Goal: Task Accomplishment & Management: Manage account settings

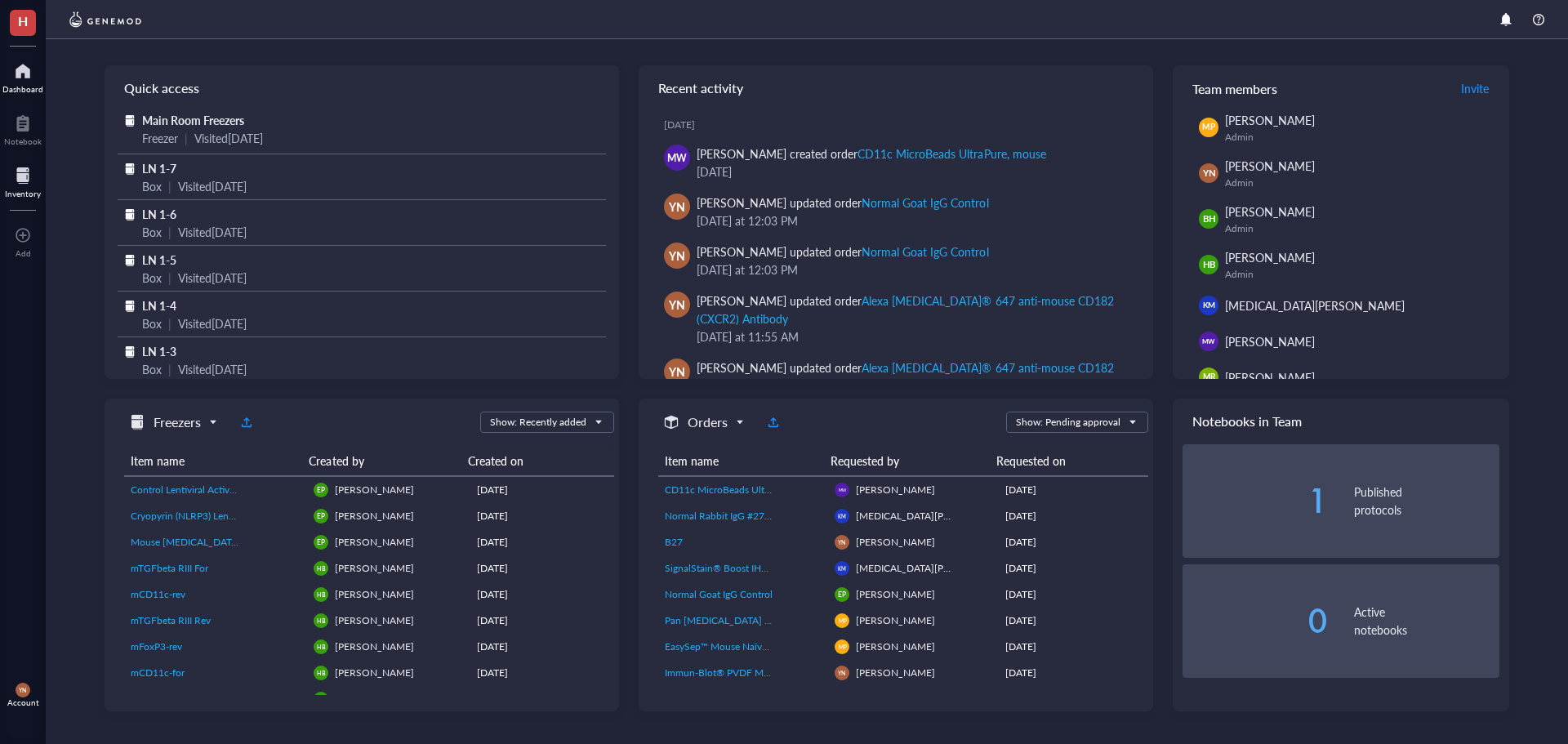
click at [19, 184] on div at bounding box center [23, 176] width 36 height 27
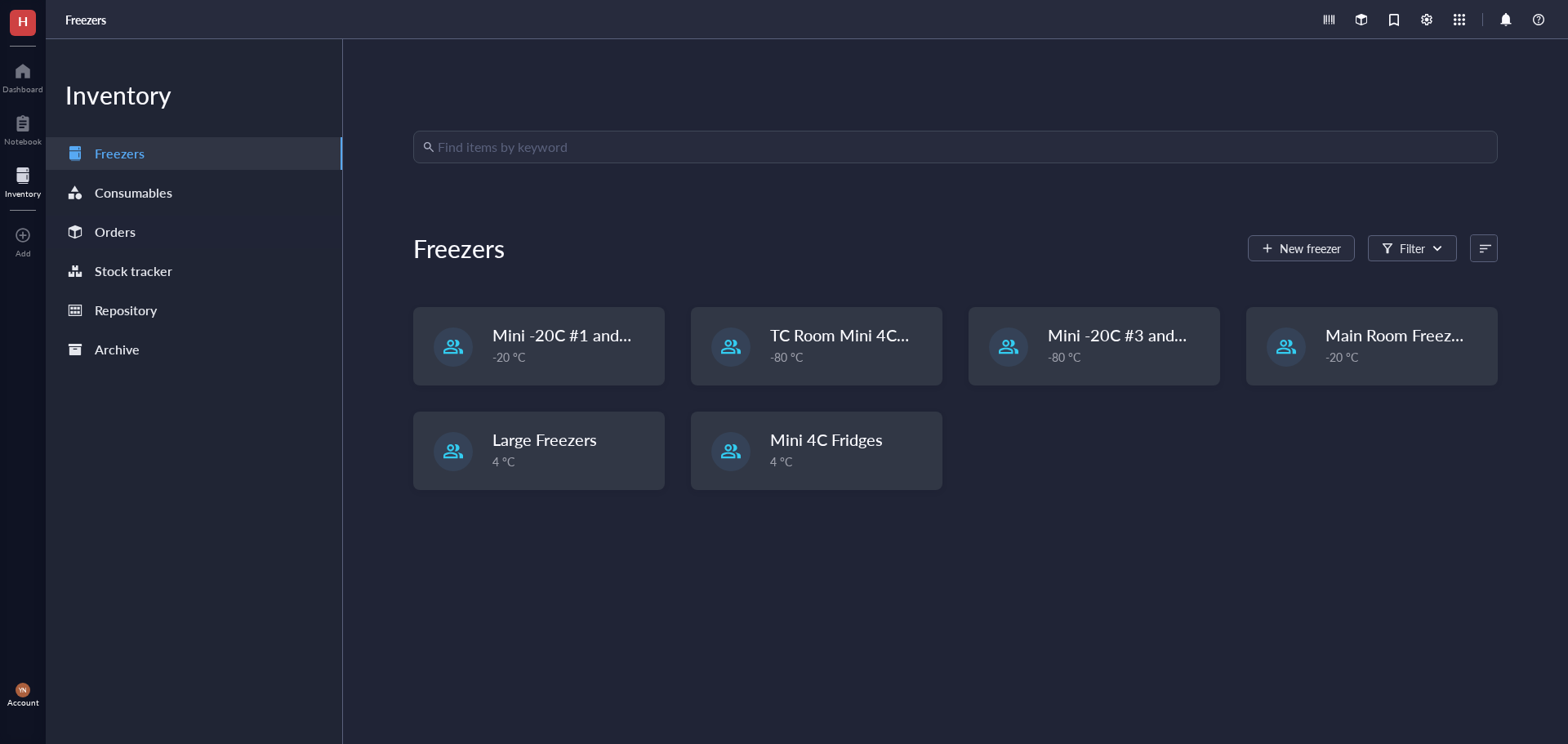
click at [176, 229] on div "Orders" at bounding box center [194, 232] width 297 height 33
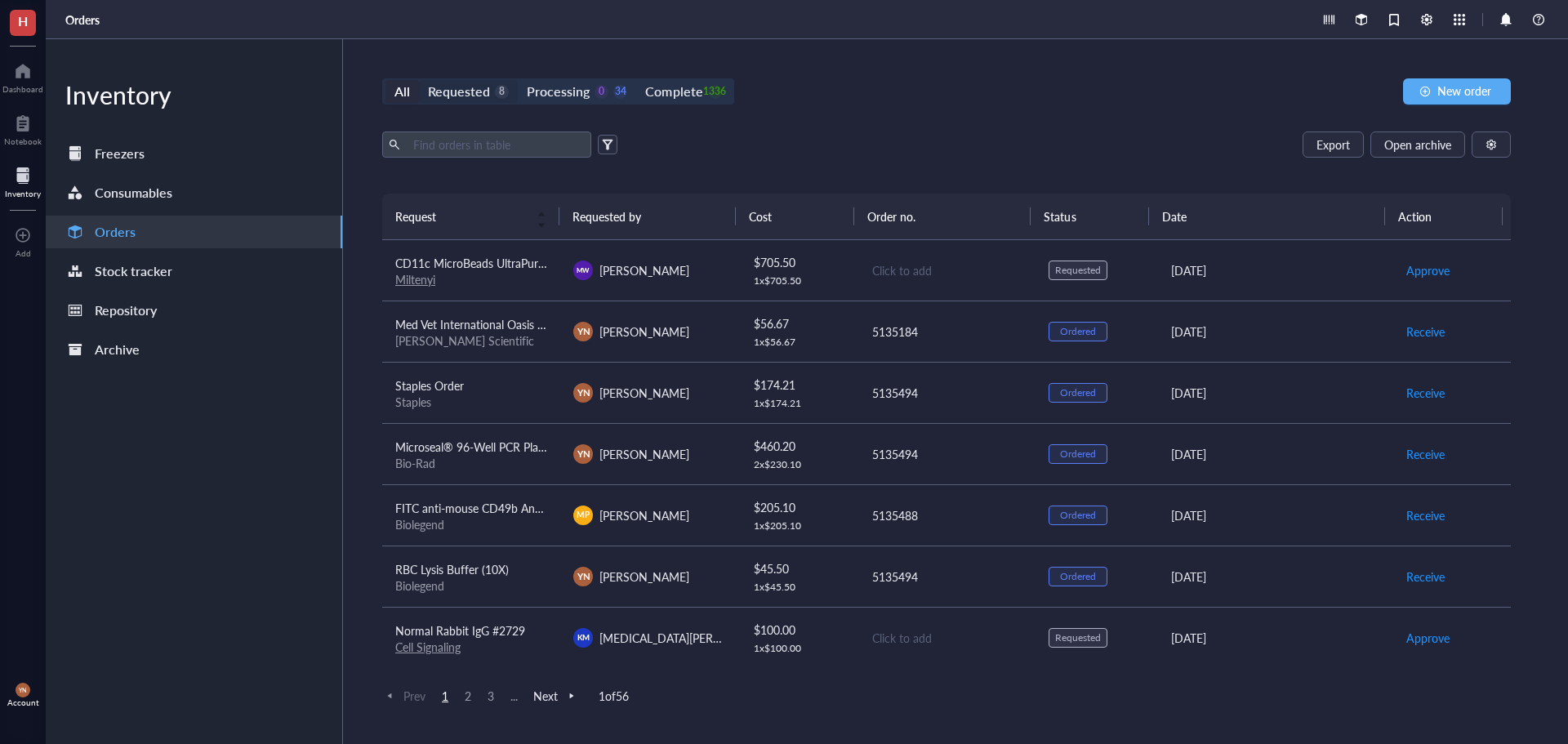
click at [481, 87] on div "Requested" at bounding box center [458, 92] width 62 height 23
click at [419, 80] on input "Requested 8" at bounding box center [419, 80] width 0 height 0
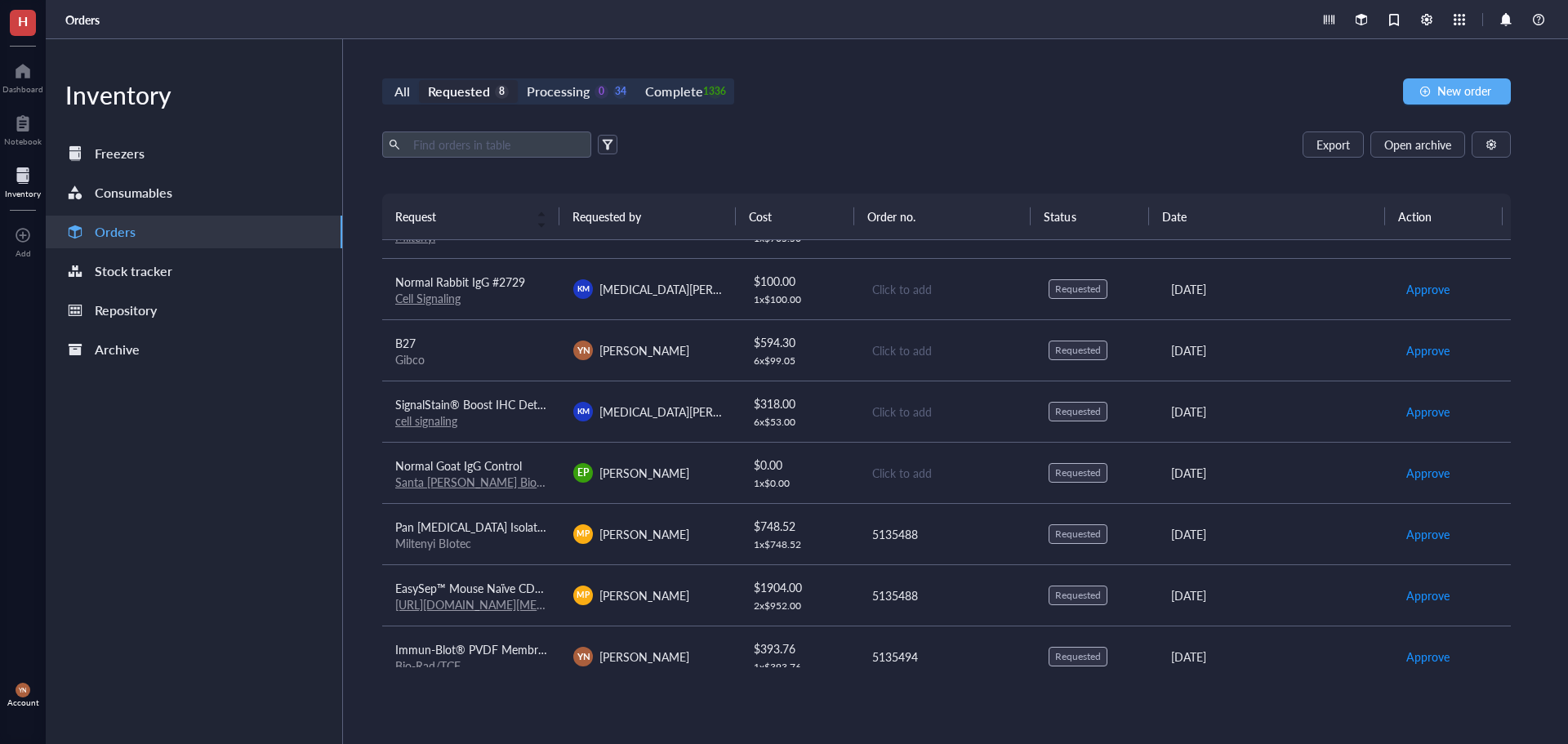
scroll to position [63, 0]
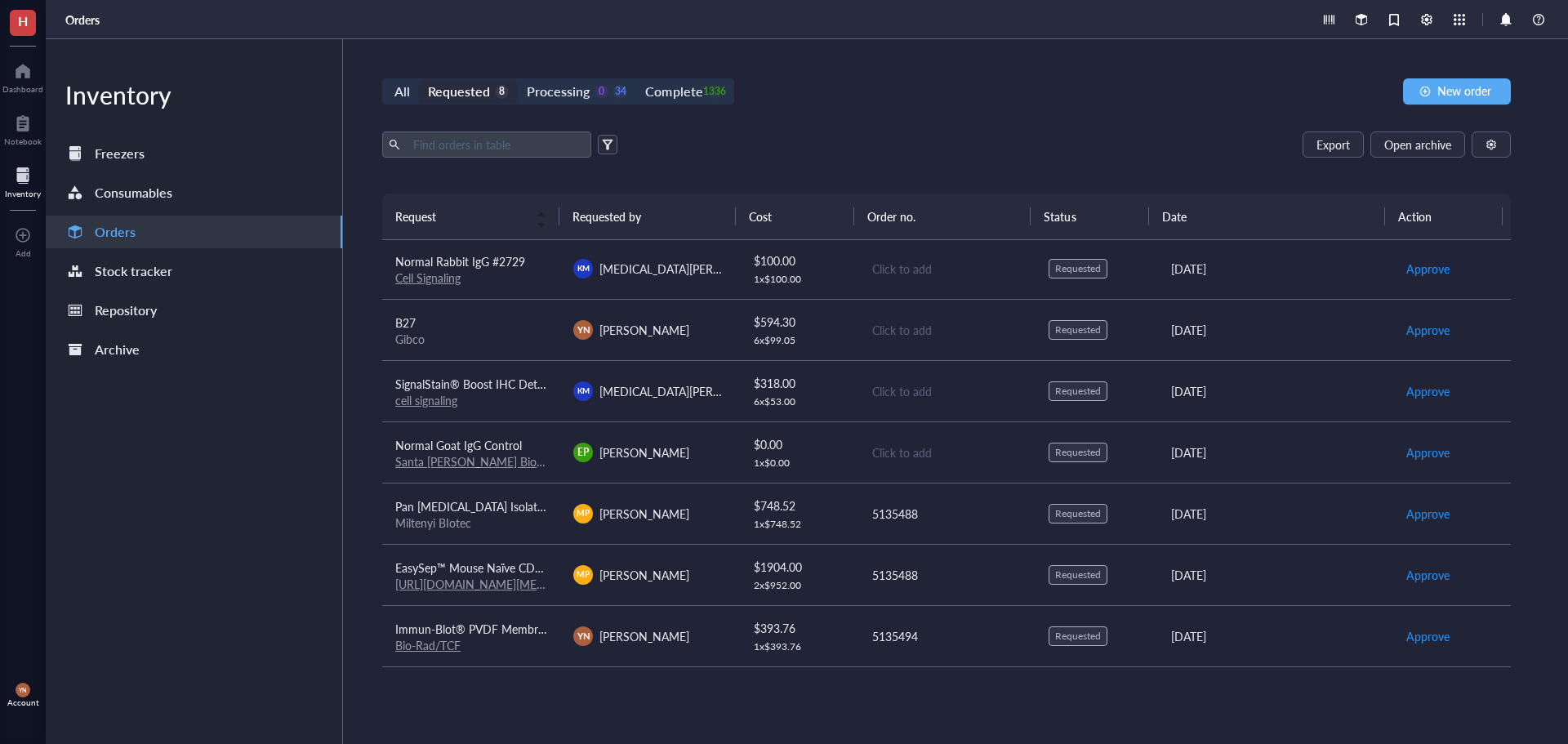
click at [534, 503] on span "Pan [MEDICAL_DATA] Isolation Kit" at bounding box center [482, 506] width 175 height 16
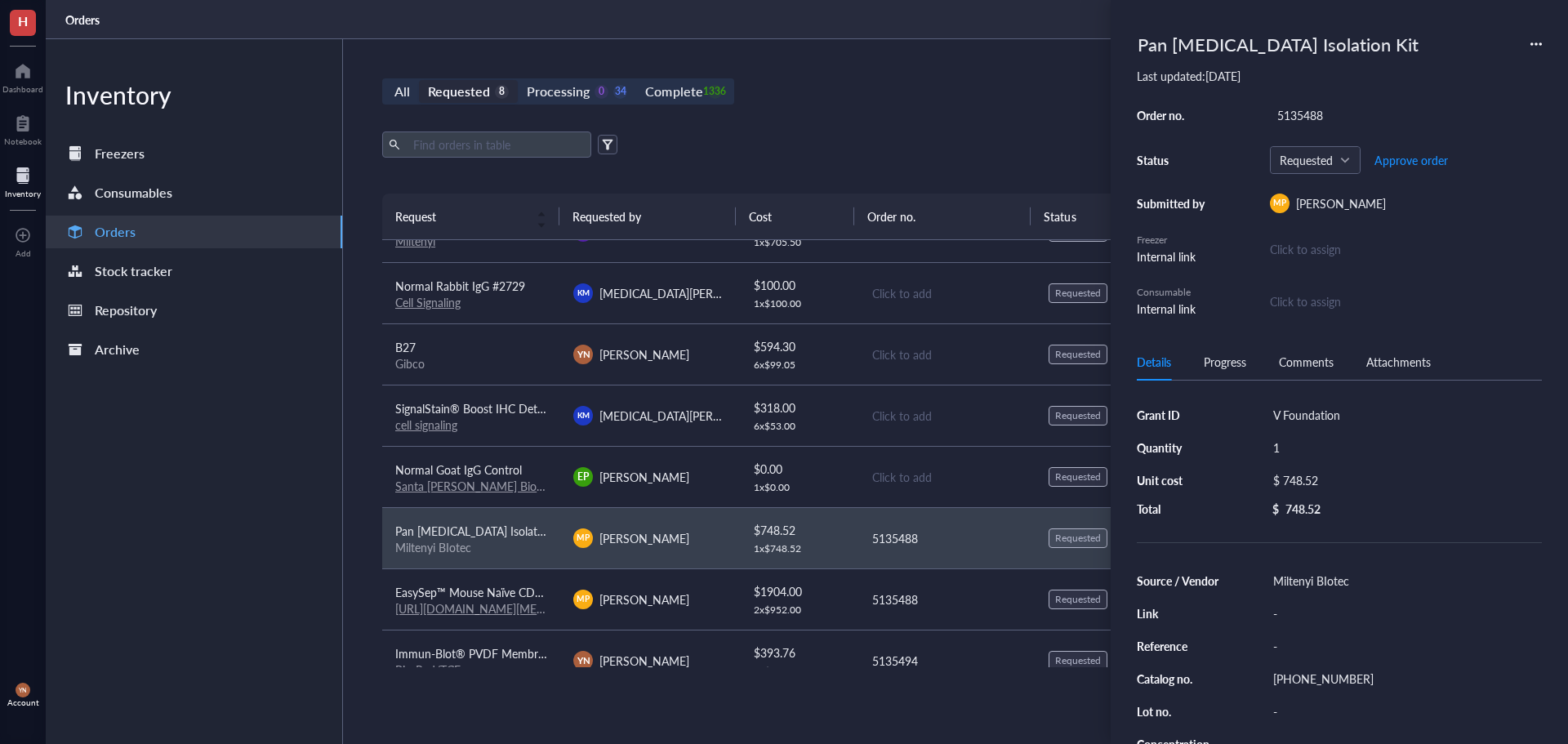
scroll to position [0, 0]
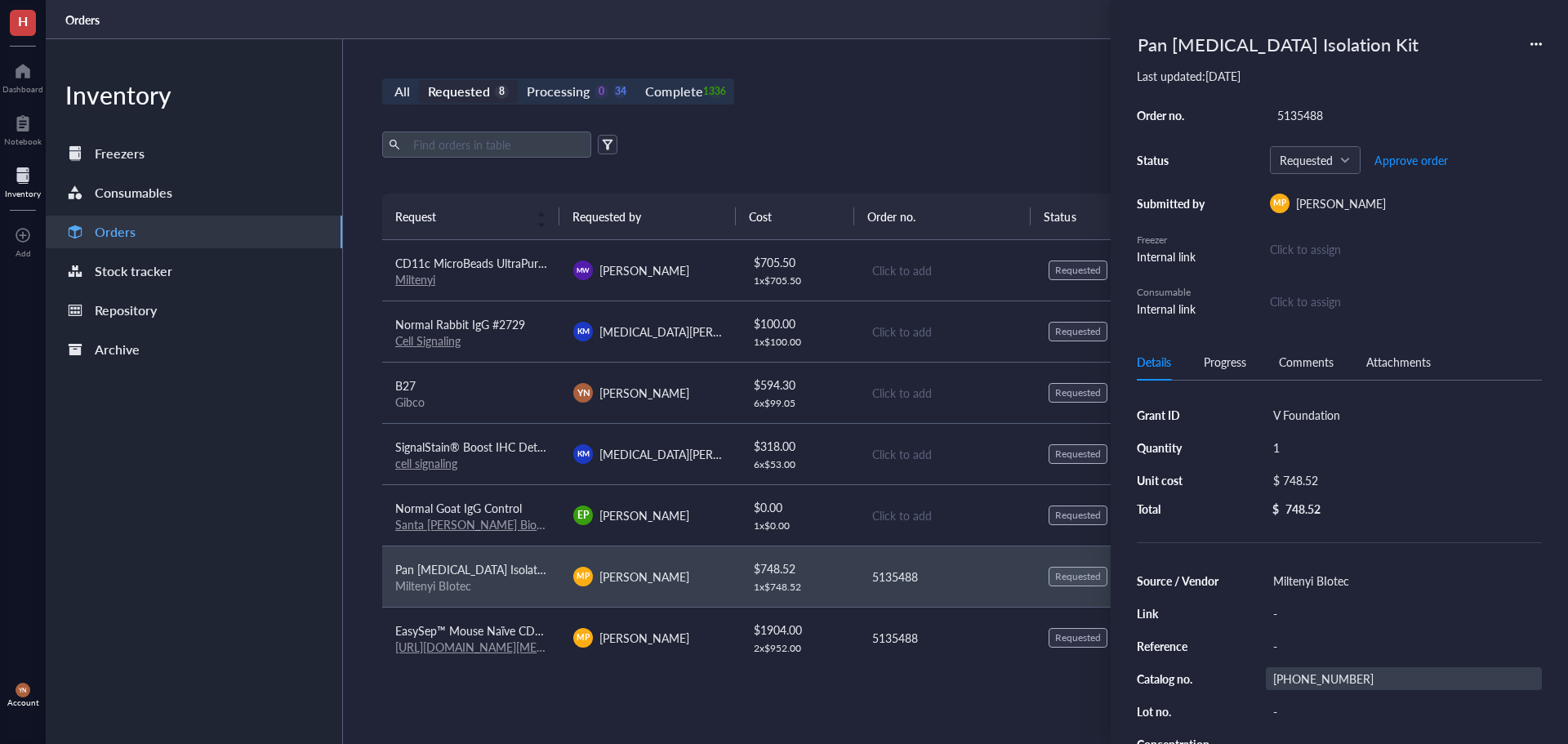
click at [1314, 674] on div "[PHONE_NUMBER]" at bounding box center [1404, 679] width 276 height 23
click at [1314, 674] on input "[PHONE_NUMBER]" at bounding box center [1309, 679] width 85 height 21
click at [1418, 163] on span "Approve order" at bounding box center [1411, 160] width 73 height 13
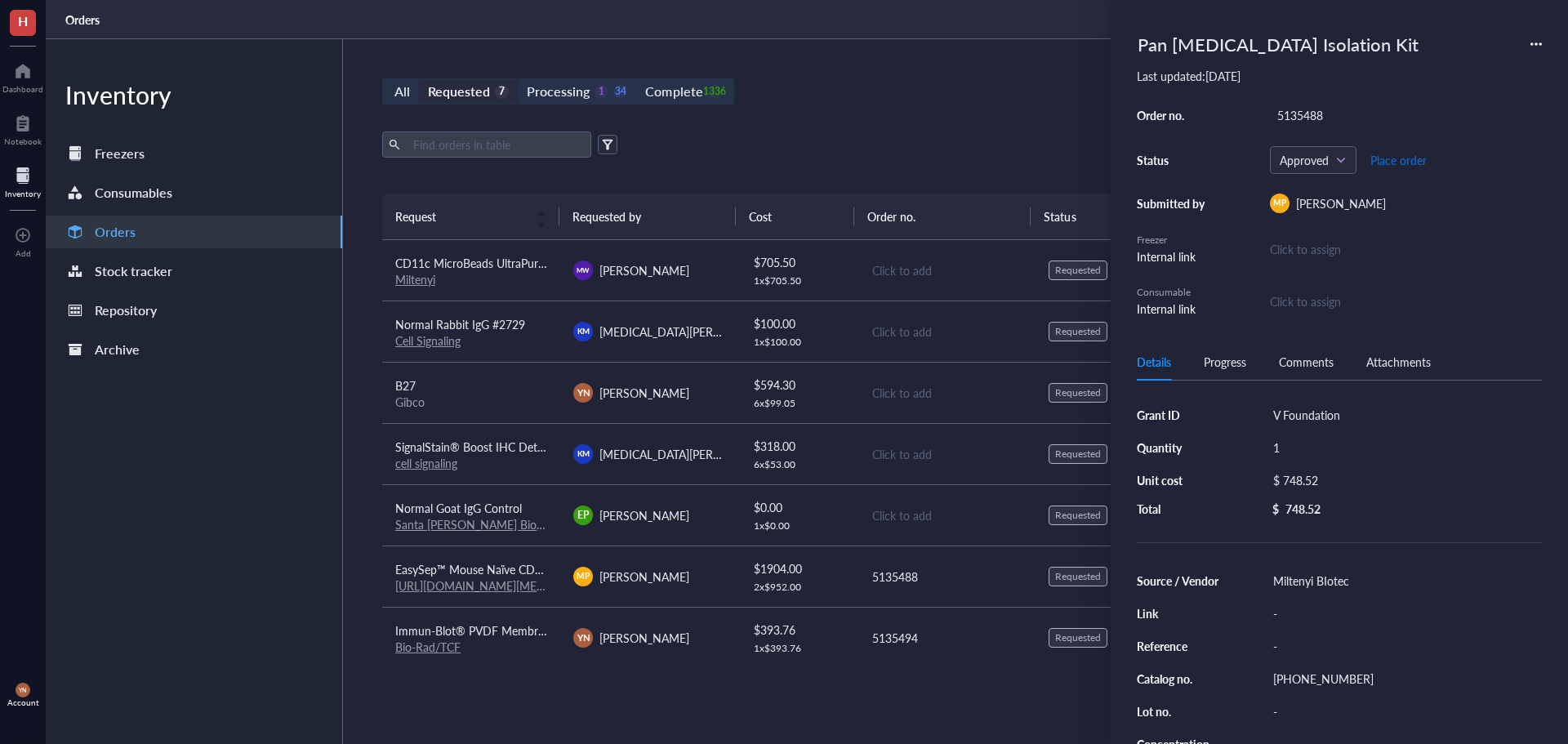
click at [1418, 163] on span "Place order" at bounding box center [1398, 160] width 57 height 13
click at [493, 260] on span "CD11c MicroBeads UltraPure, mouse" at bounding box center [489, 262] width 188 height 16
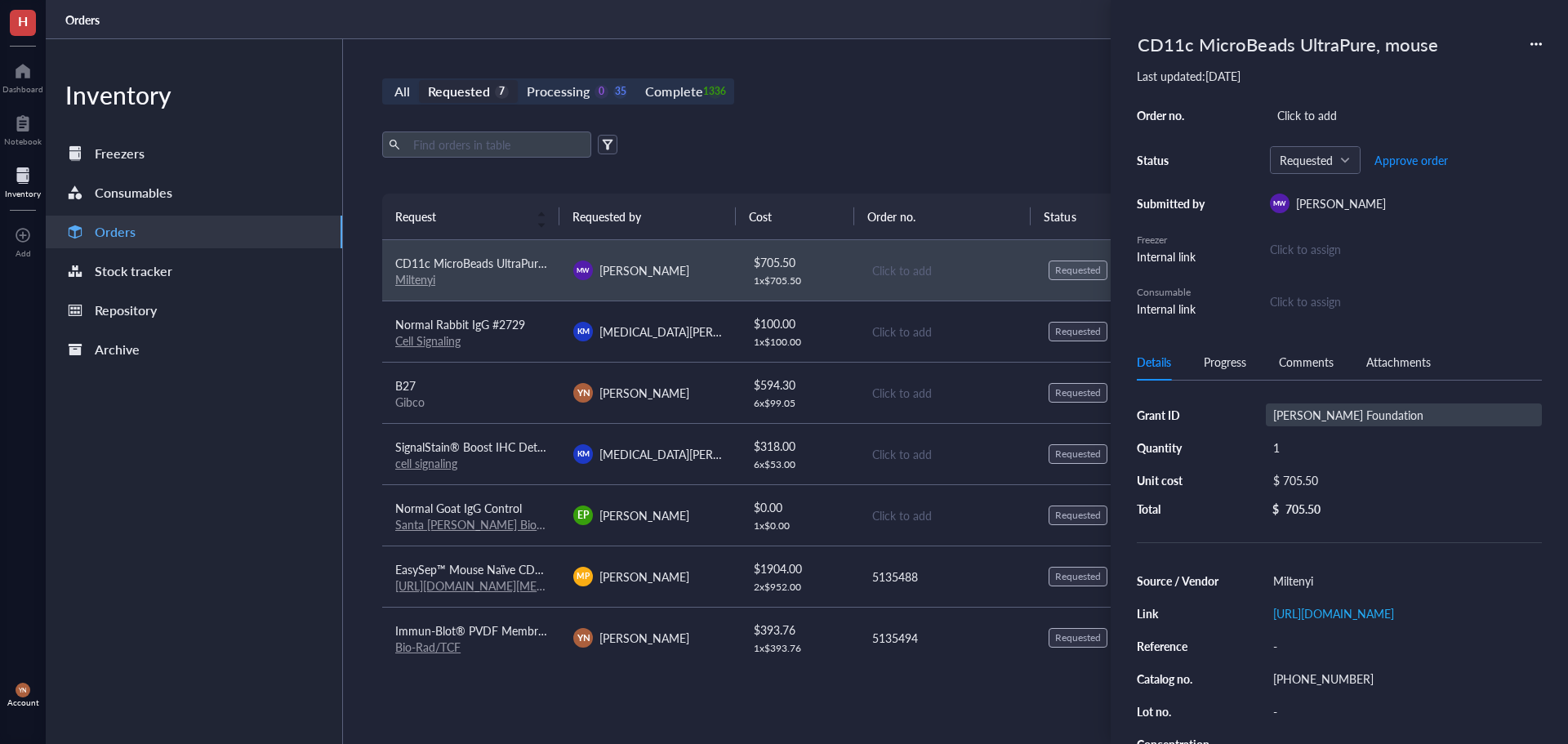
click at [1319, 414] on div "[PERSON_NAME] Foundation" at bounding box center [1404, 415] width 276 height 23
click at [1286, 110] on div "Click to add" at bounding box center [1406, 115] width 272 height 23
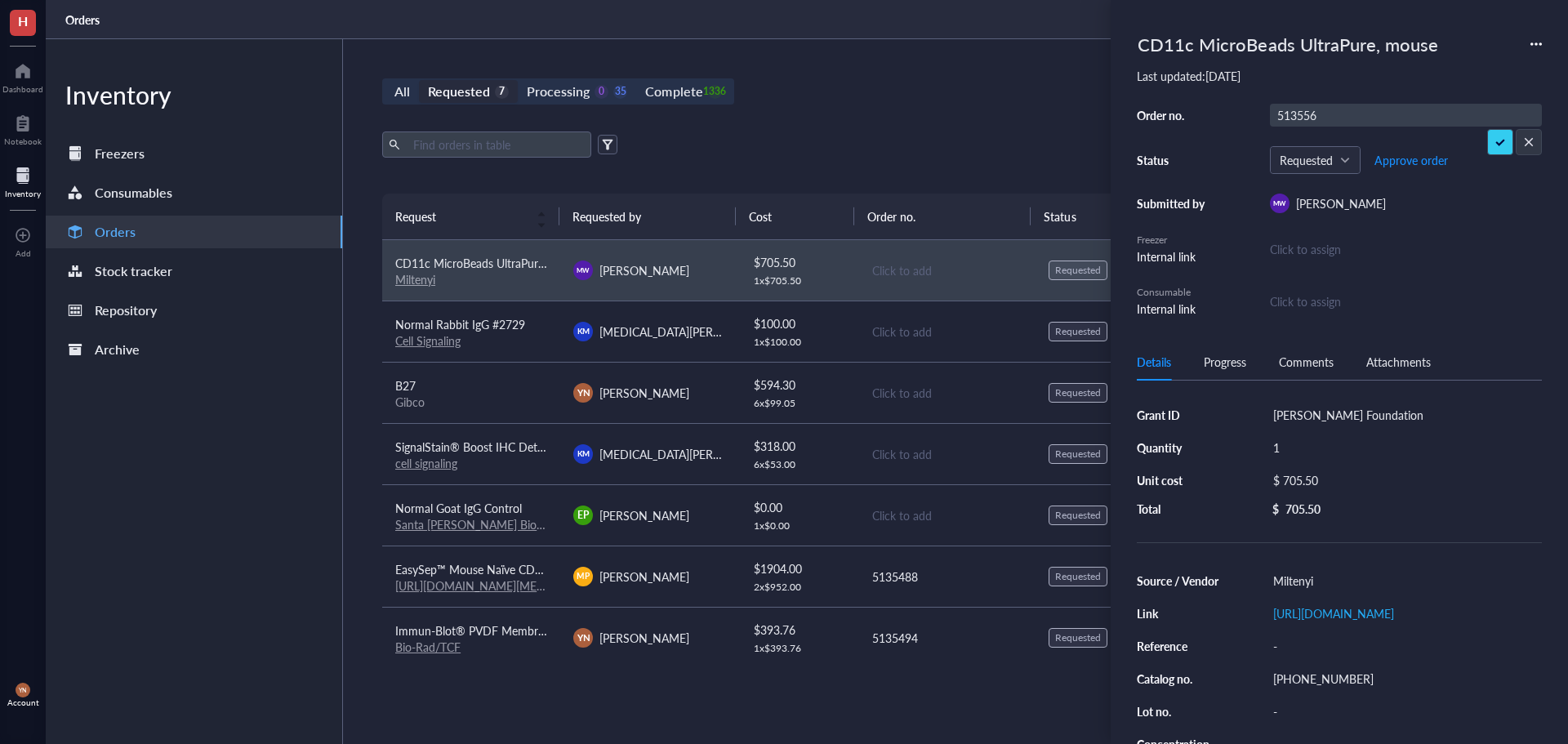
type input "5135565"
click at [1414, 163] on span "Approve order" at bounding box center [1411, 160] width 73 height 13
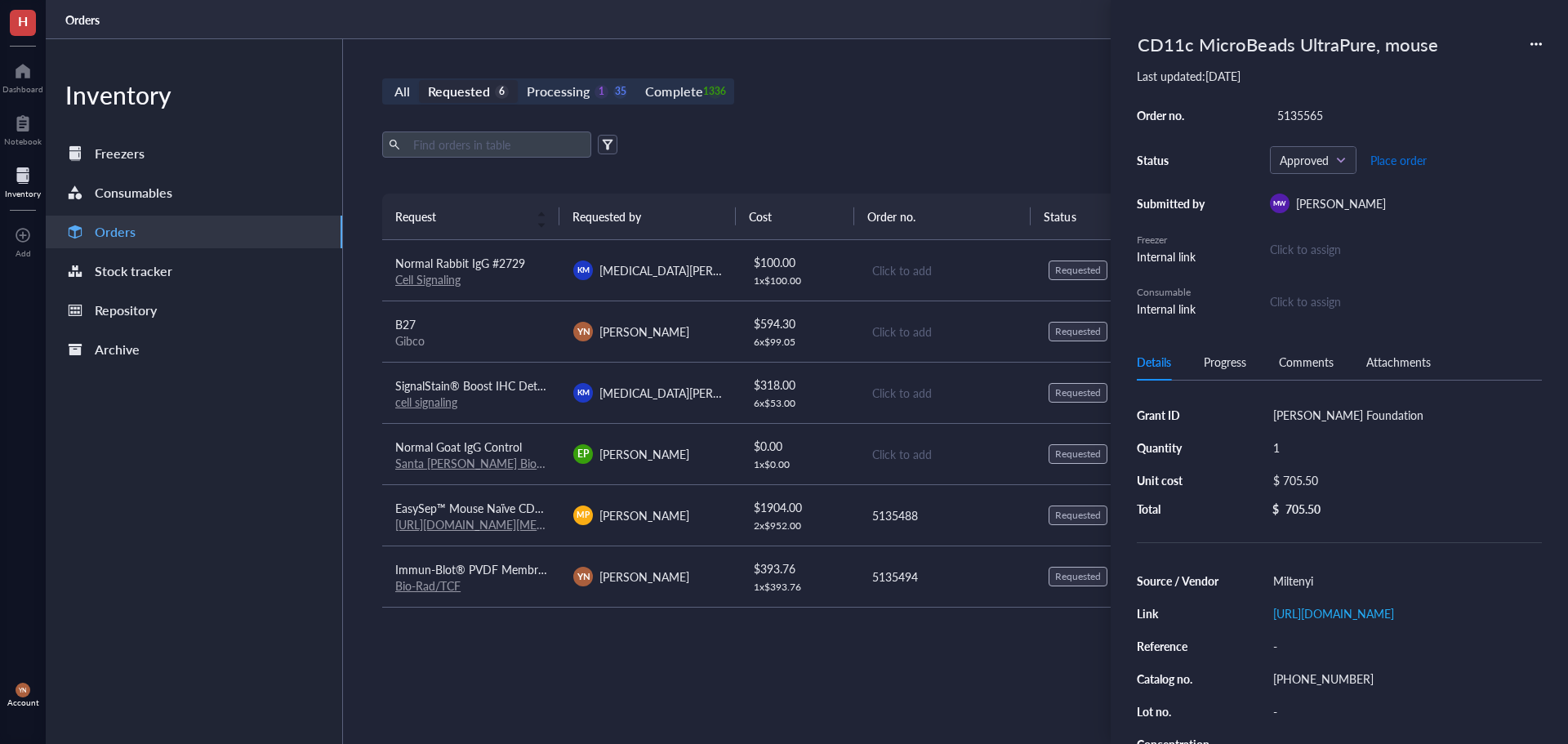
click at [1413, 160] on span "Place order" at bounding box center [1398, 160] width 57 height 13
click at [938, 146] on div "Export Open archive" at bounding box center [947, 145] width 1129 height 27
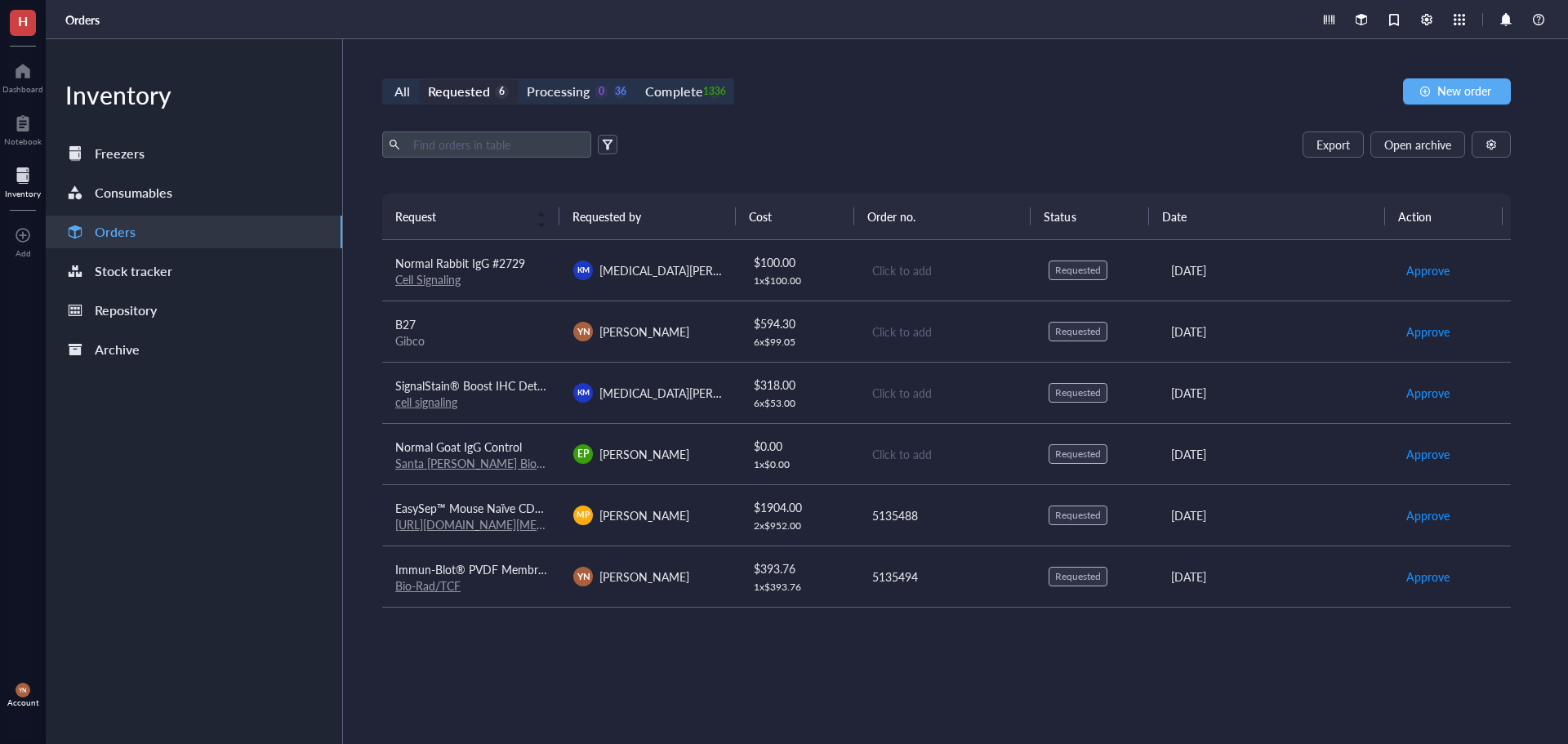
click at [861, 133] on div "Export Open archive" at bounding box center [947, 145] width 1129 height 27
click at [853, 101] on div "All Requested 6 Processing 0 36 Complete 1336 New order" at bounding box center [947, 92] width 1129 height 27
click at [682, 78] on div "All Requested 6 Processing 0 36 Complete 1336 New order Export Open archive Req…" at bounding box center [946, 391] width 1207 height 705
click at [686, 92] on div "Complete" at bounding box center [673, 92] width 57 height 23
click at [636, 80] on input "Complete 1336" at bounding box center [636, 80] width 0 height 0
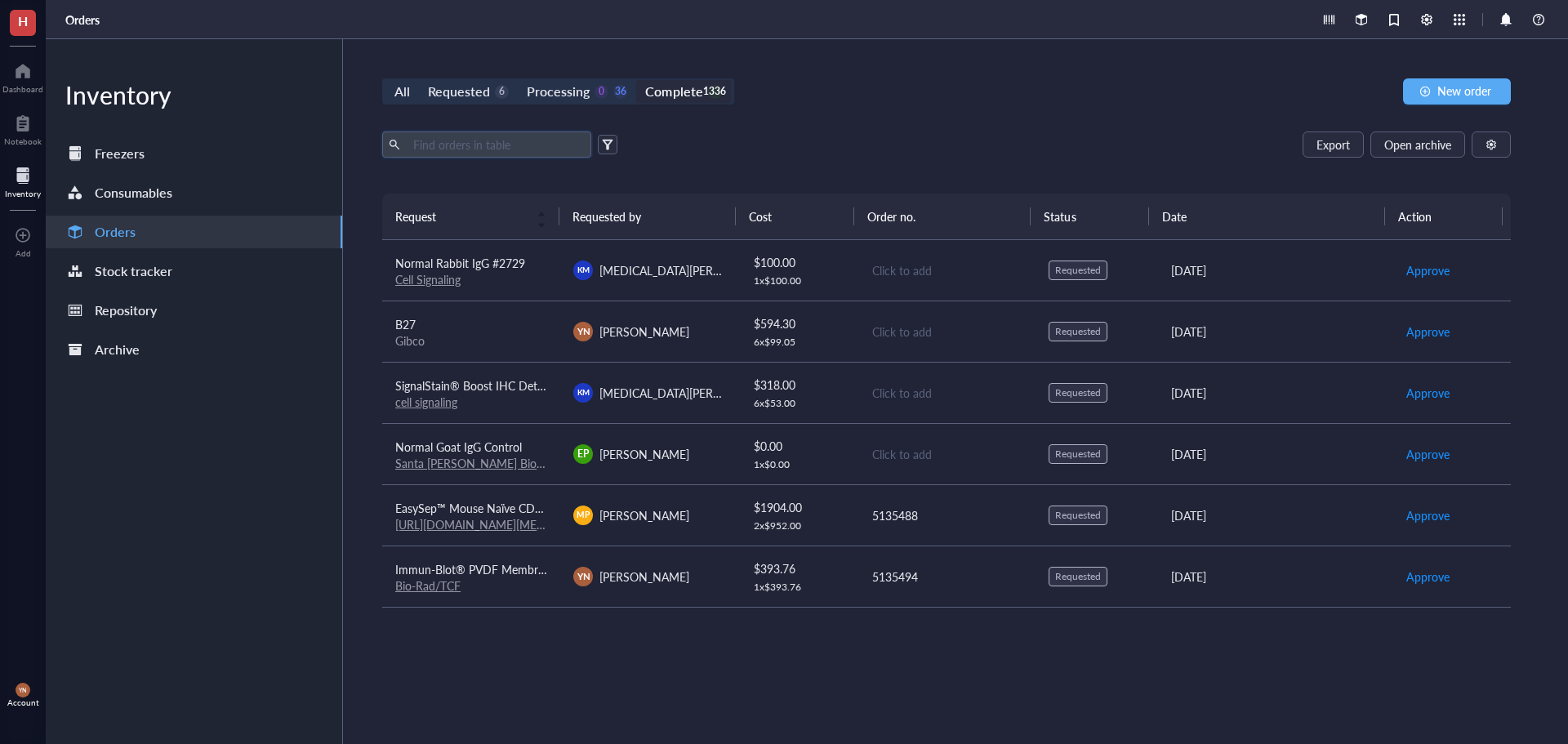
click at [468, 140] on input "text" at bounding box center [496, 145] width 178 height 25
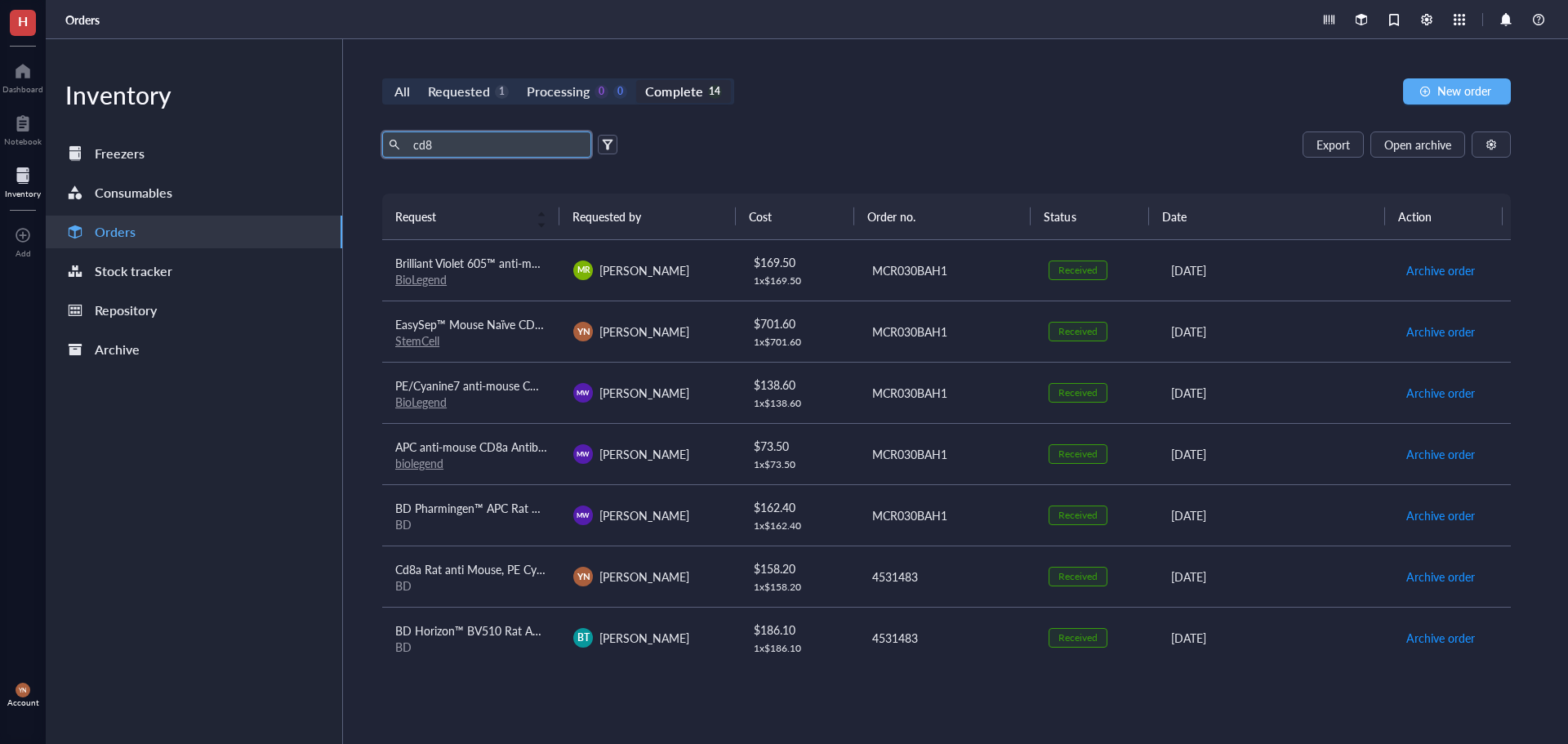
click at [512, 330] on span "EasySep™ Mouse Naïve CD8+ [MEDICAL_DATA] Isolation Kit" at bounding box center [549, 324] width 309 height 16
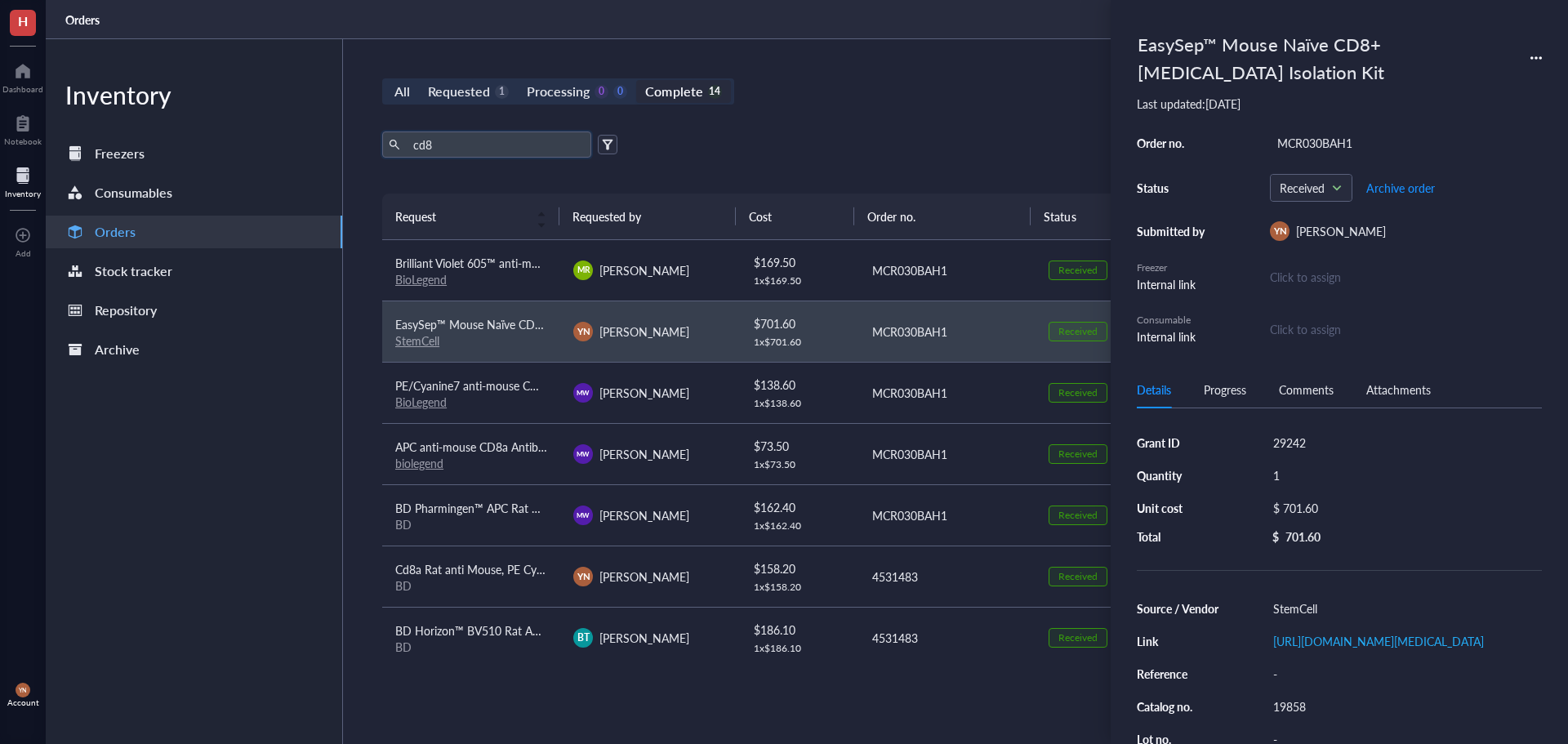
click at [460, 150] on input "cd8" at bounding box center [496, 145] width 178 height 25
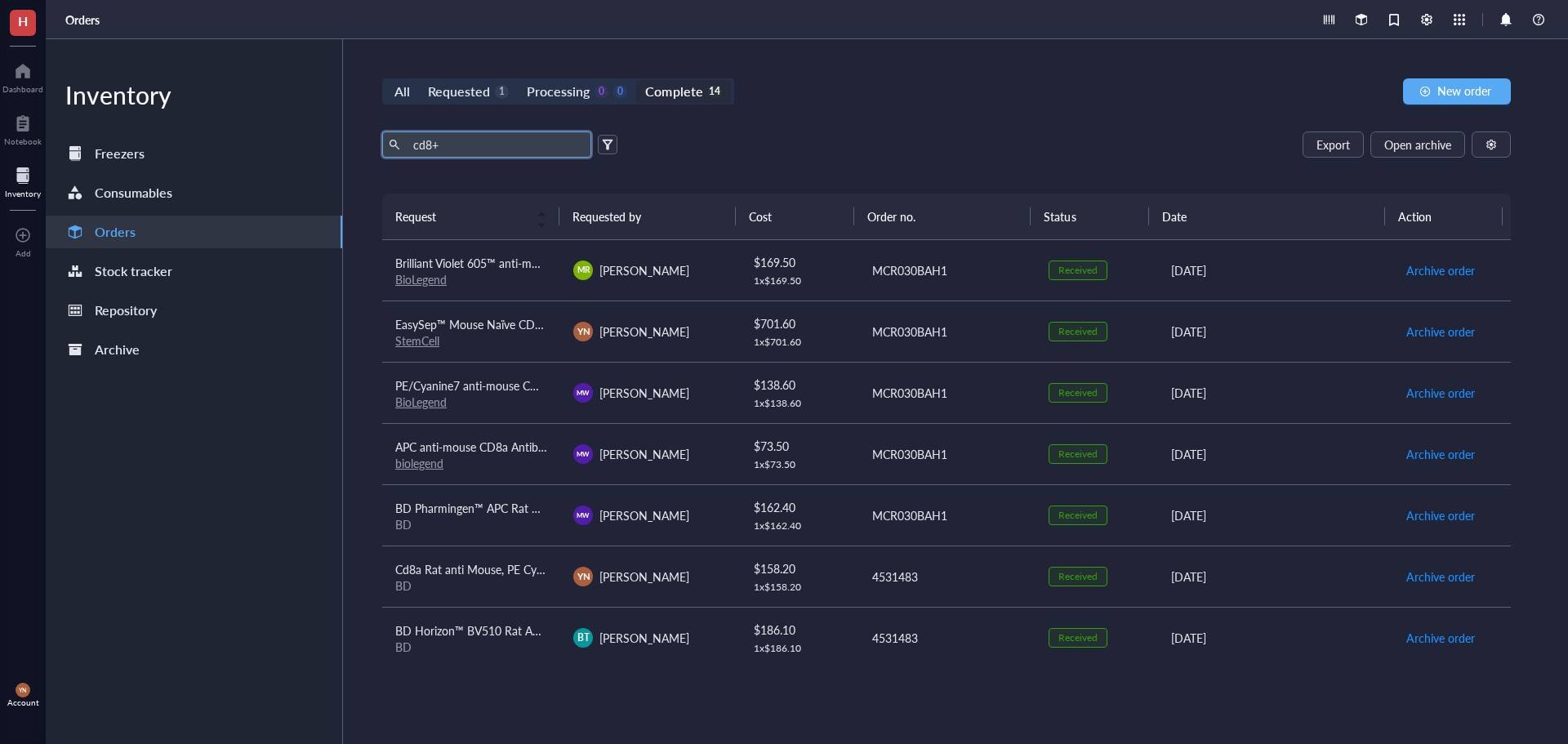
type input "cd8+"
drag, startPoint x: 447, startPoint y: 148, endPoint x: 370, endPoint y: 130, distance: 79.1
click at [370, 130] on div "All Requested 1 Processing 0 0 Complete 14 New order cd8+ Export Open archive R…" at bounding box center [946, 391] width 1207 height 705
drag, startPoint x: 867, startPoint y: 97, endPoint x: 420, endPoint y: 98, distance: 447.0
click at [867, 96] on div "All Requested 1 Processing 0 0 Complete 14 New order" at bounding box center [947, 92] width 1129 height 27
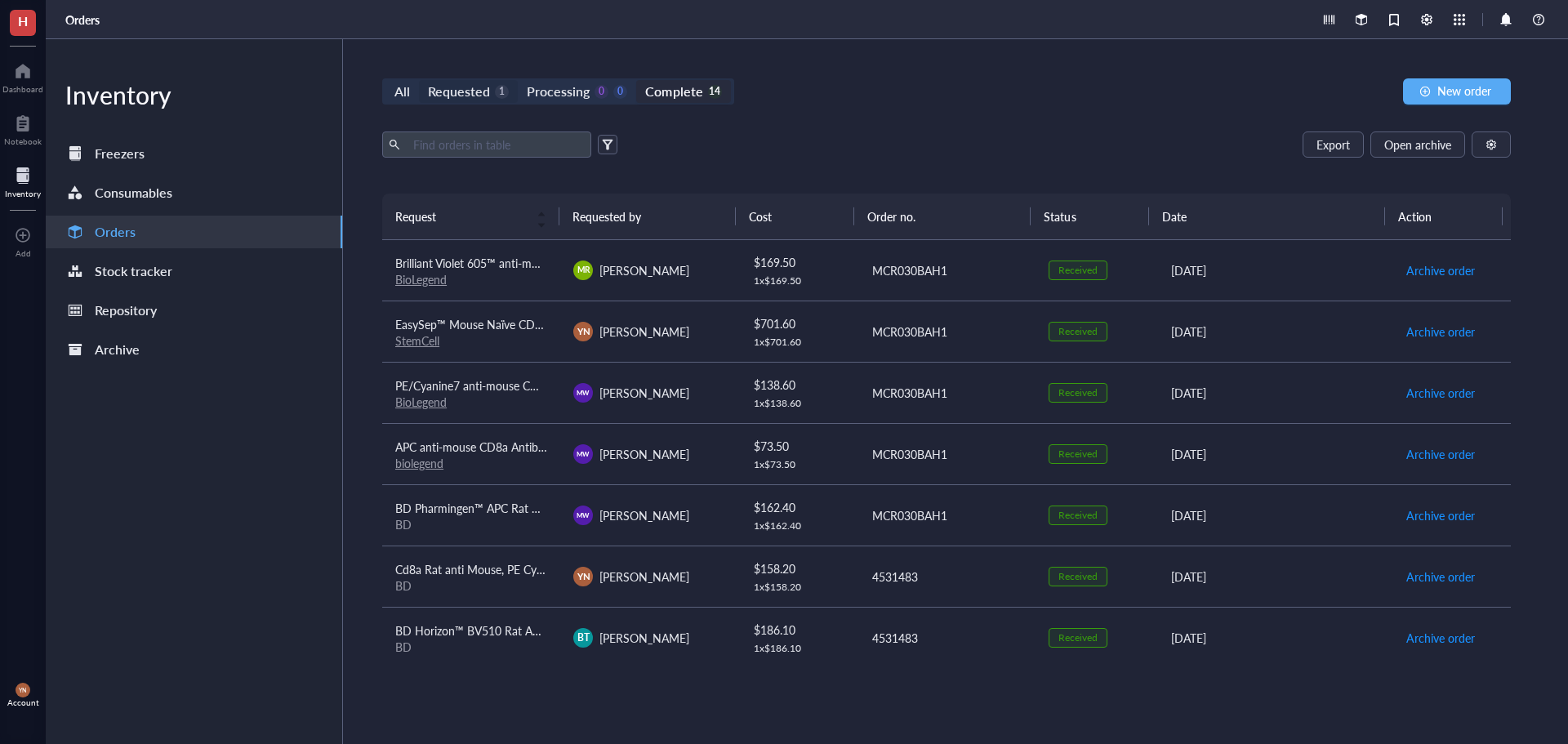
click at [470, 84] on div "Requested" at bounding box center [458, 92] width 62 height 23
click at [419, 80] on input "Requested 1" at bounding box center [419, 80] width 0 height 0
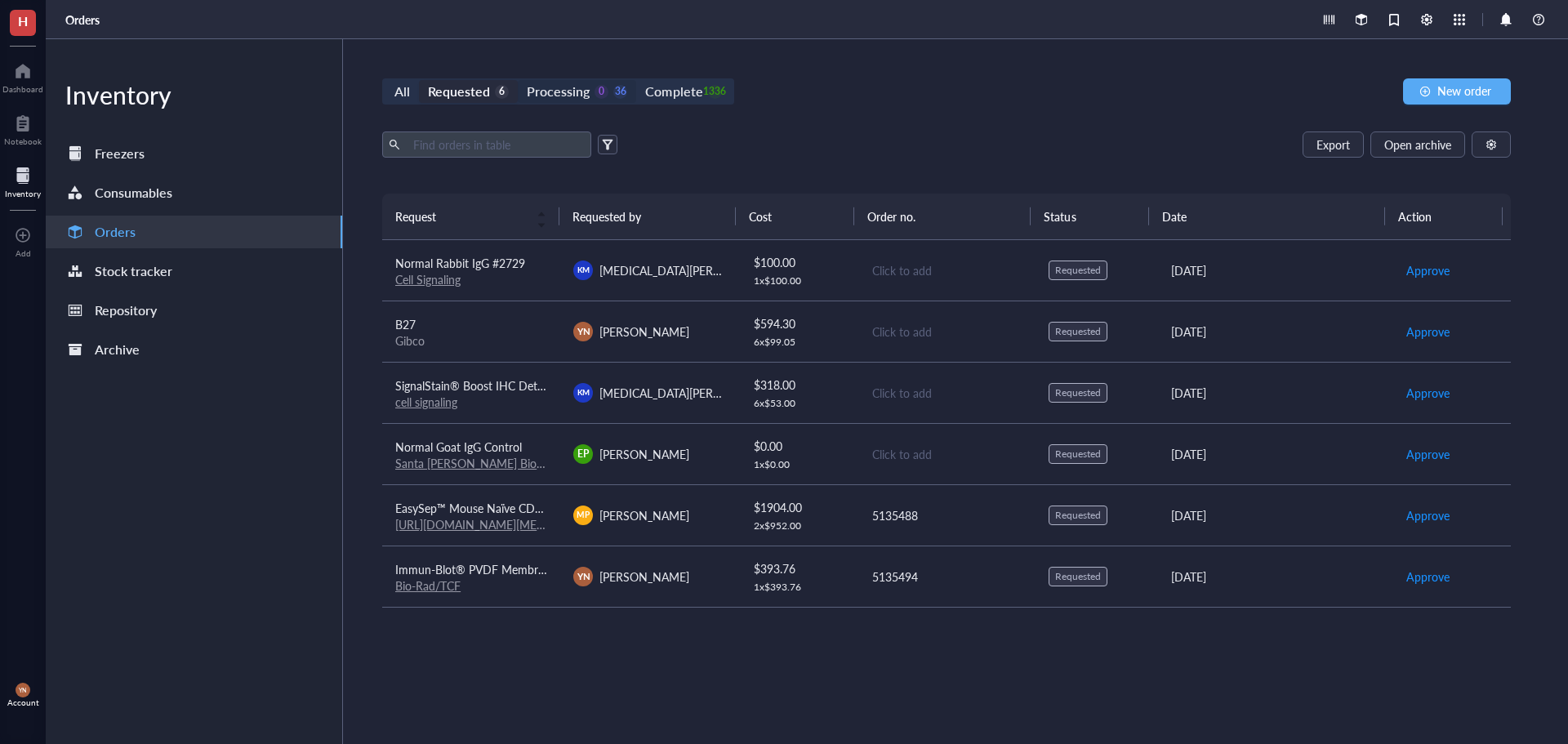
click at [573, 92] on div "Processing" at bounding box center [557, 92] width 63 height 23
click at [518, 80] on input "Processing 0 36" at bounding box center [518, 80] width 0 height 0
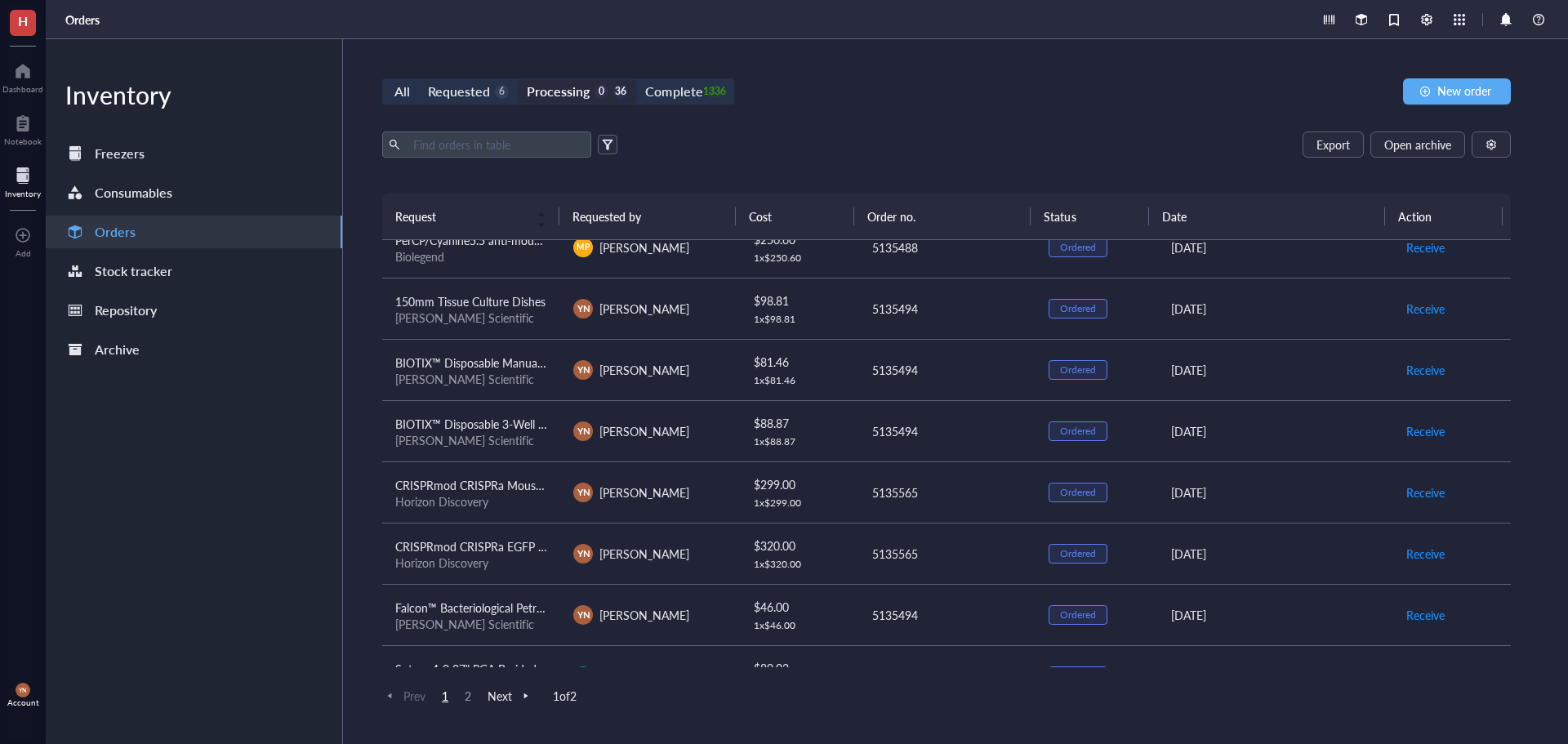
scroll to position [490, 0]
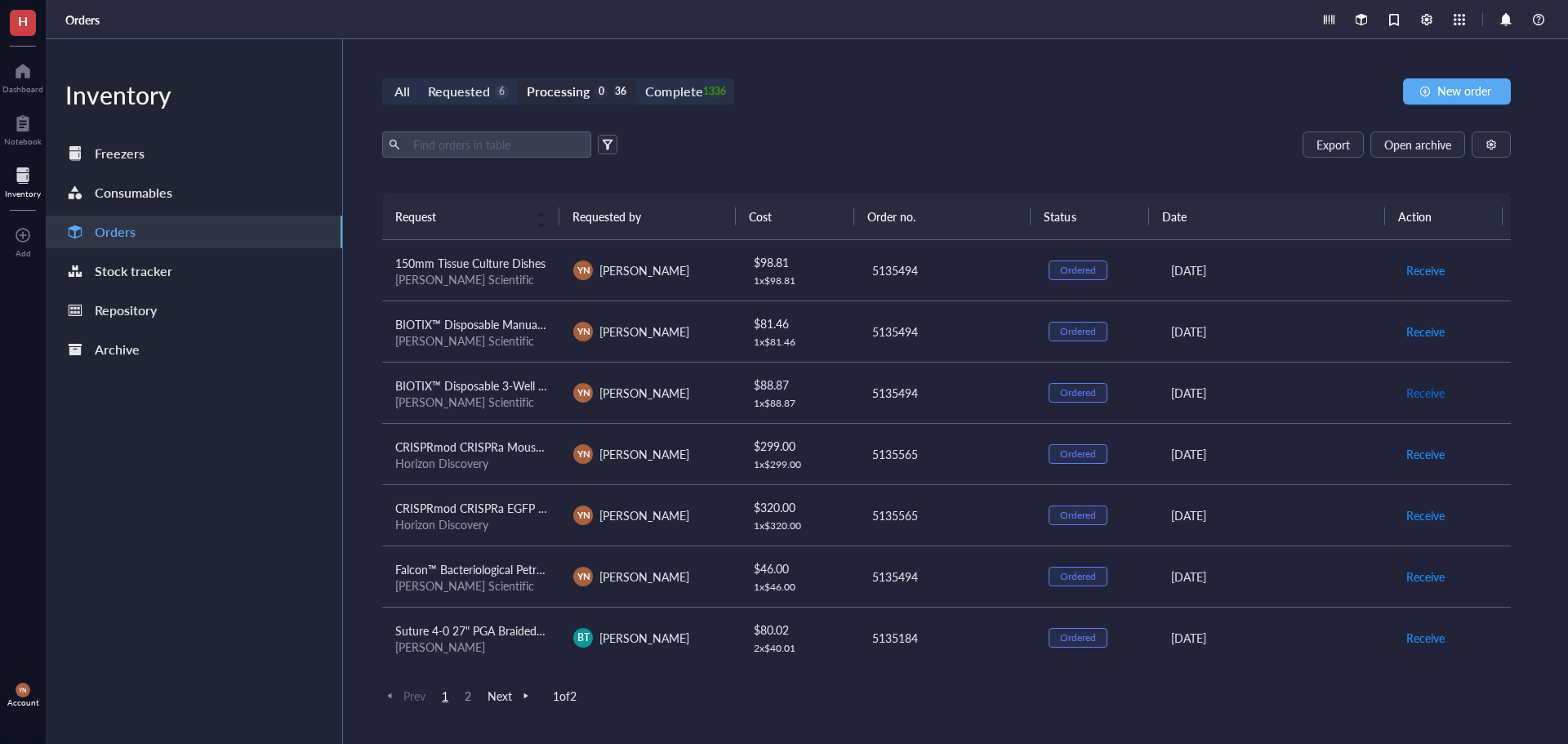
click at [1415, 386] on span "Receive" at bounding box center [1425, 392] width 38 height 18
click at [1412, 336] on span "Receive" at bounding box center [1425, 331] width 38 height 18
click at [1414, 391] on span "Receive" at bounding box center [1425, 392] width 38 height 18
click at [1409, 391] on span "Receive" at bounding box center [1425, 392] width 38 height 18
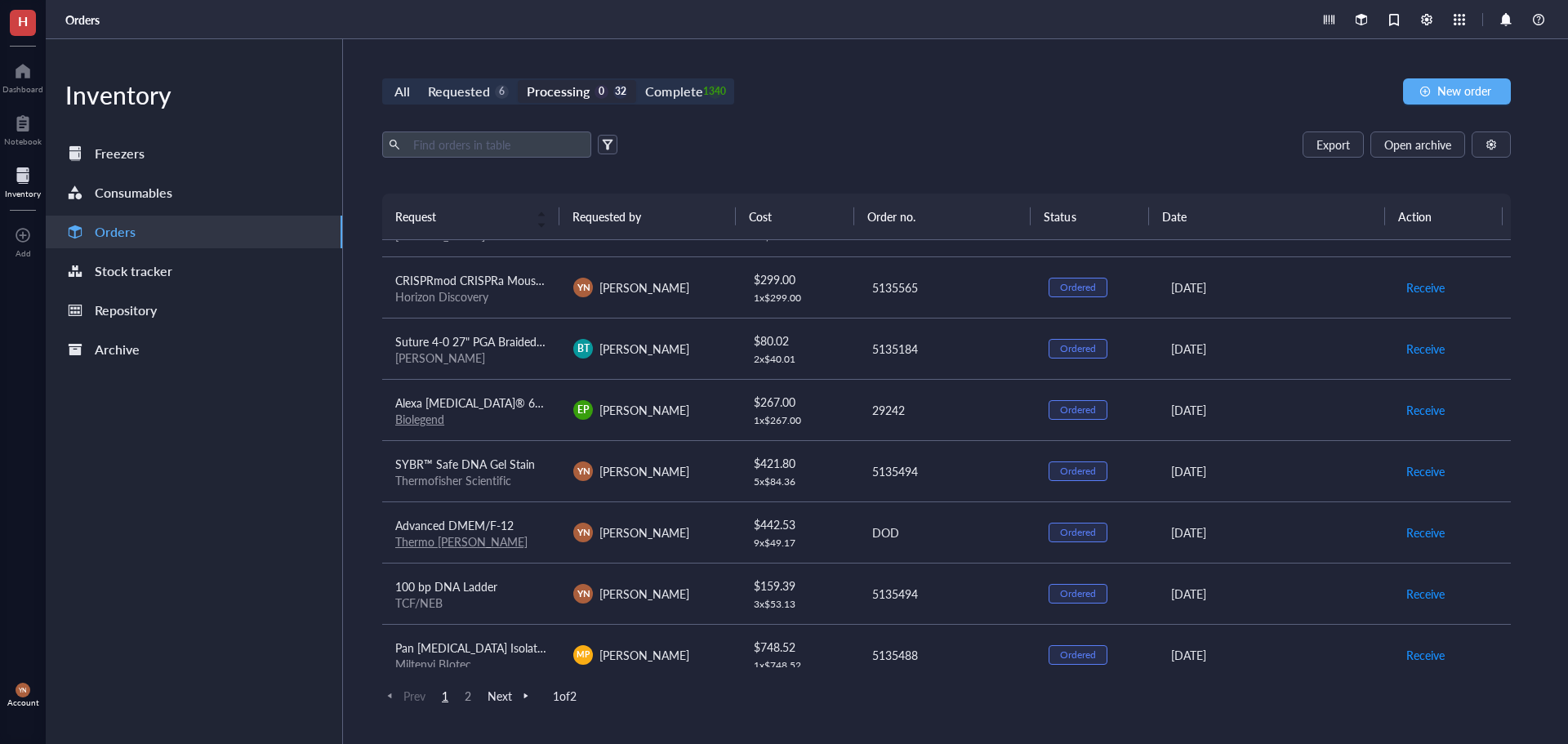
scroll to position [572, 0]
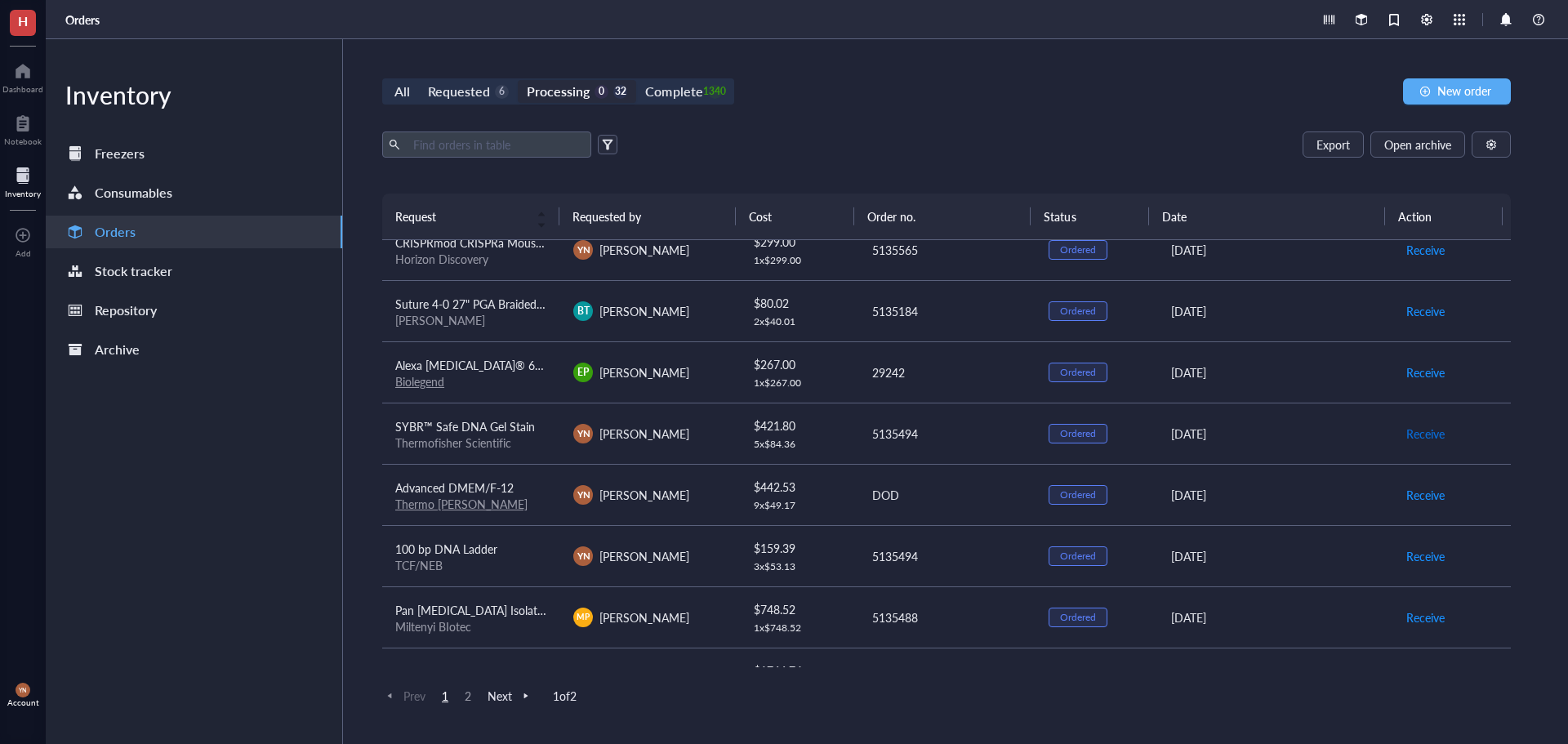
click at [1418, 428] on span "Receive" at bounding box center [1425, 434] width 38 height 18
click at [1409, 434] on span "Receive" at bounding box center [1425, 434] width 38 height 18
click at [1416, 427] on span "Receive" at bounding box center [1425, 434] width 38 height 18
click at [1426, 490] on span "Receive" at bounding box center [1425, 495] width 38 height 18
click at [1416, 495] on span "Receive" at bounding box center [1425, 495] width 38 height 18
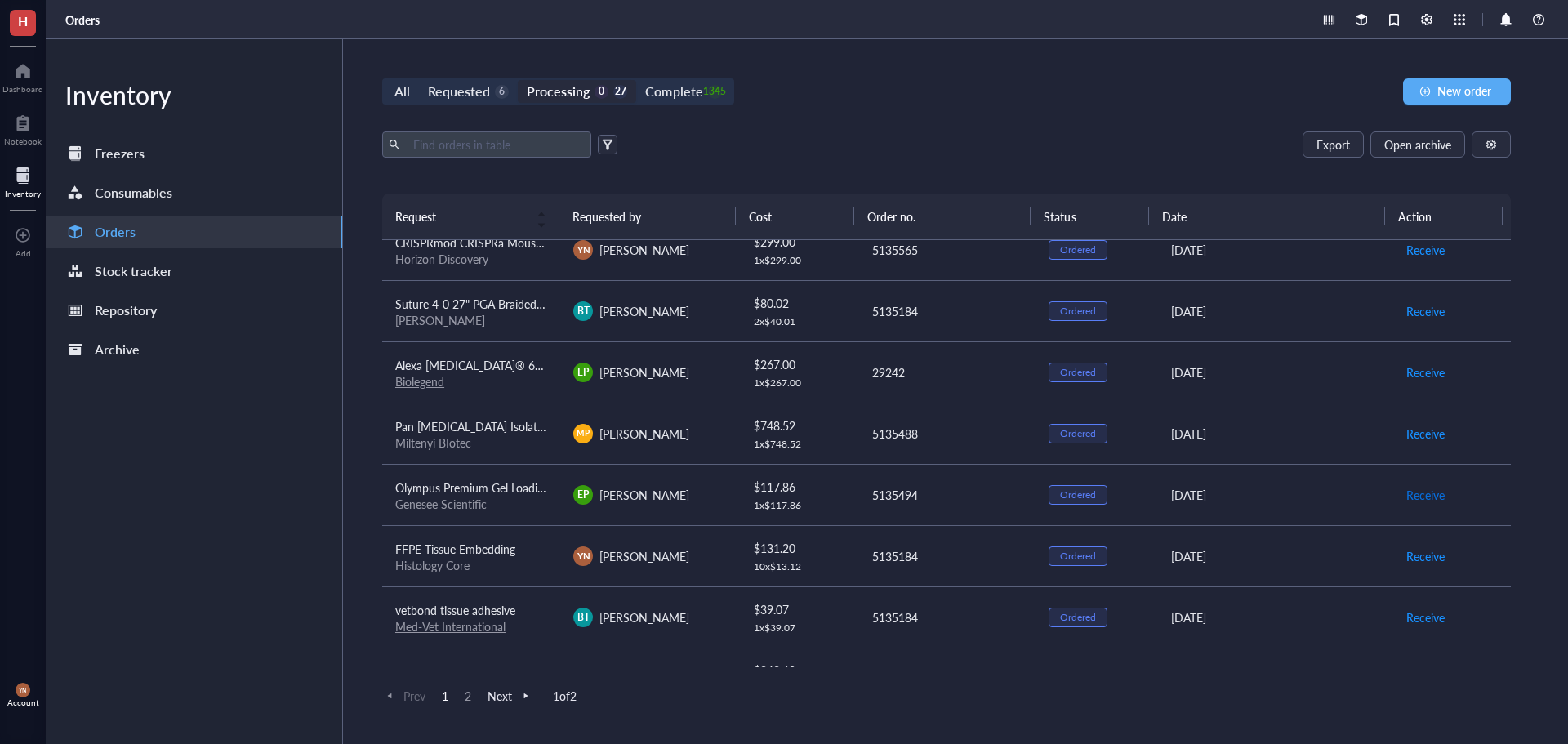
click at [1411, 489] on span "Receive" at bounding box center [1425, 495] width 38 height 18
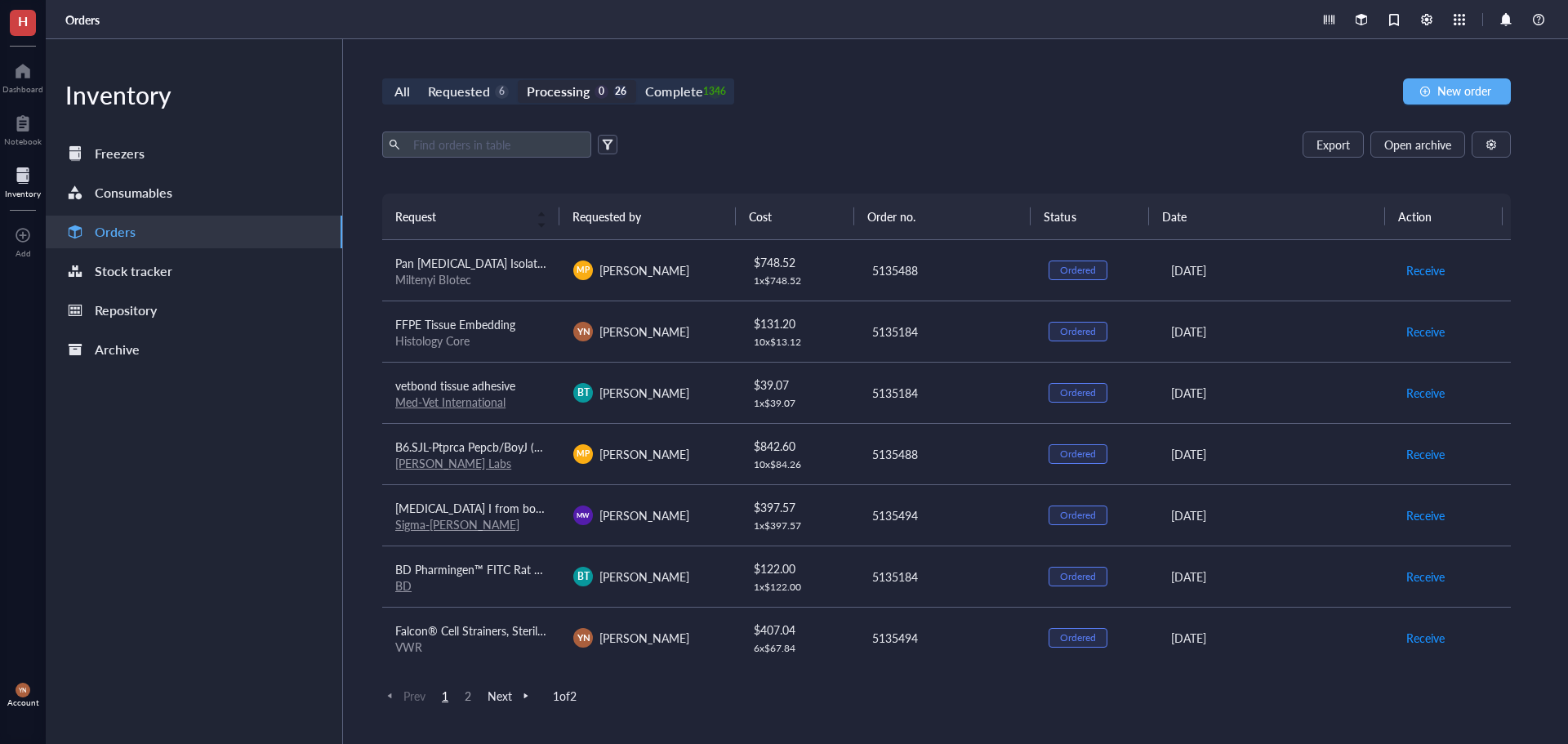
scroll to position [816, 0]
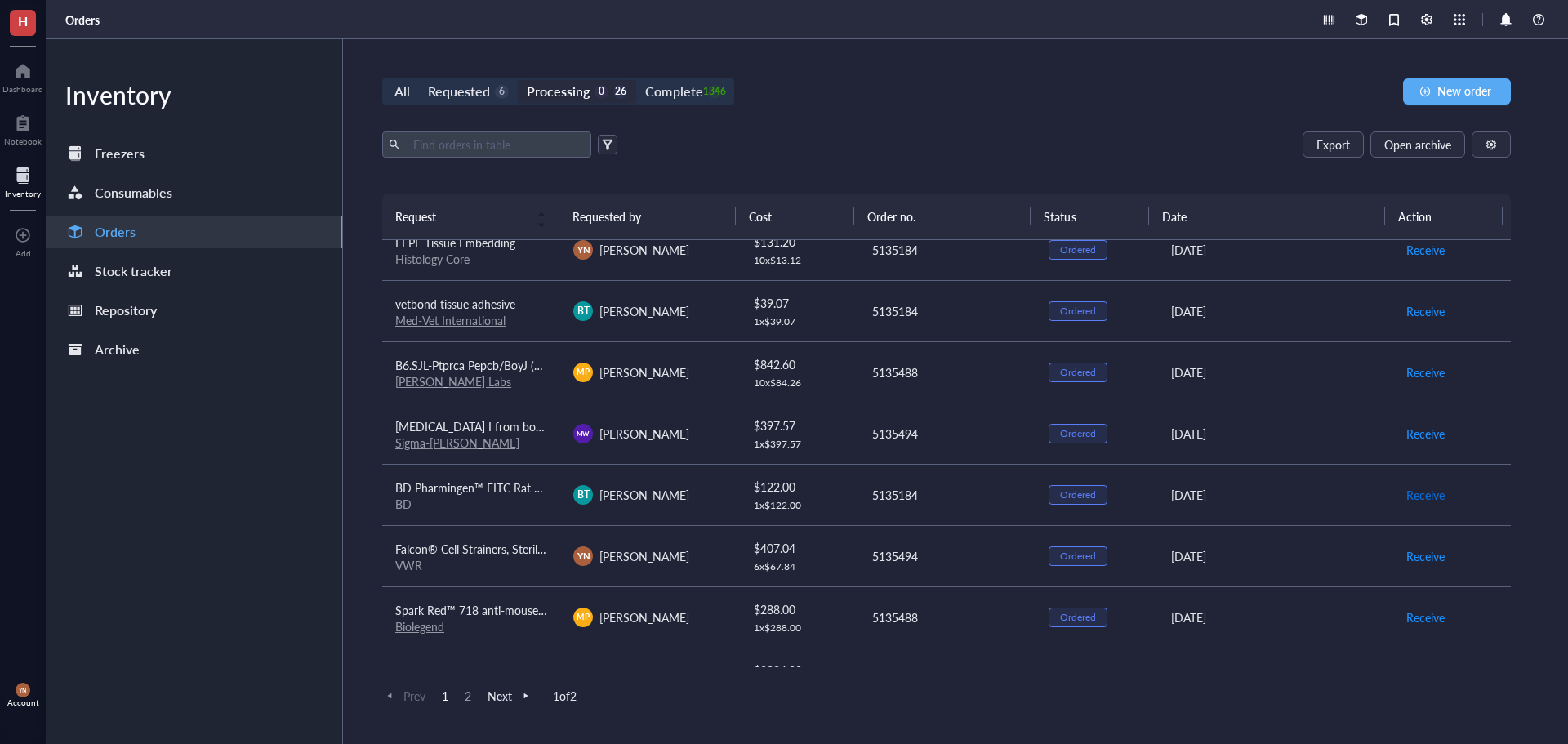
click at [1411, 495] on span "Receive" at bounding box center [1425, 495] width 38 height 18
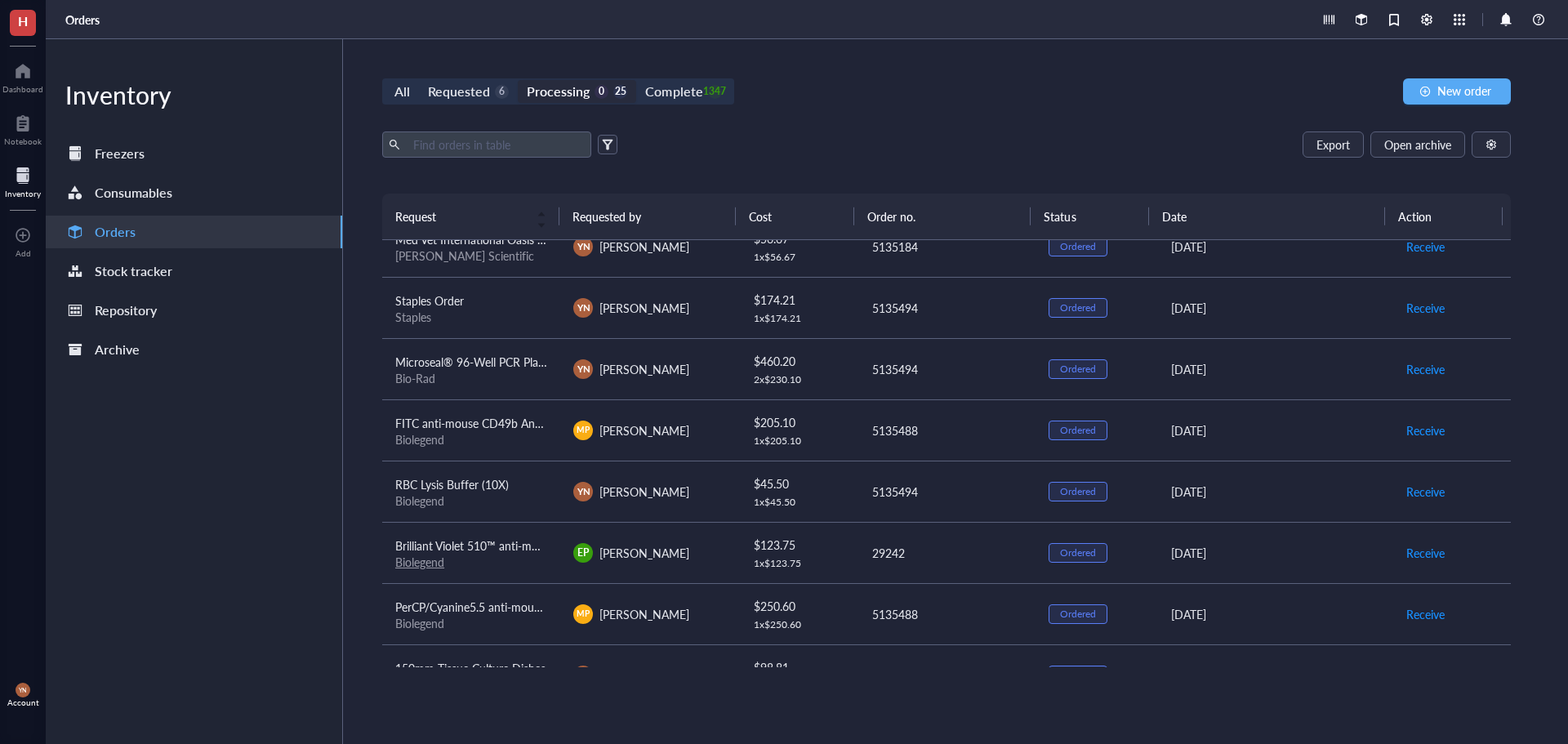
scroll to position [0, 0]
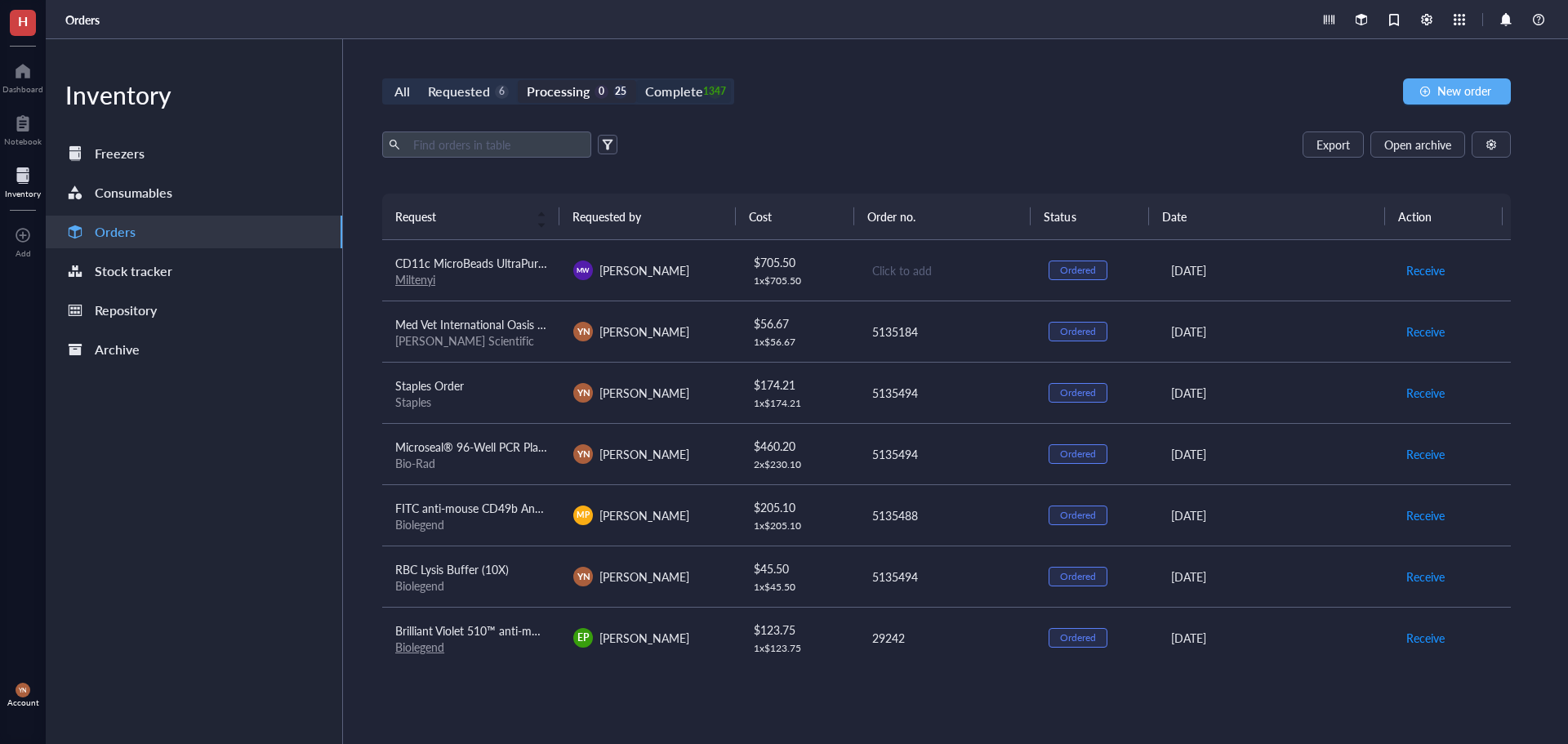
click at [689, 93] on div "Complete" at bounding box center [673, 92] width 57 height 23
click at [636, 80] on input "Complete 1347" at bounding box center [636, 80] width 0 height 0
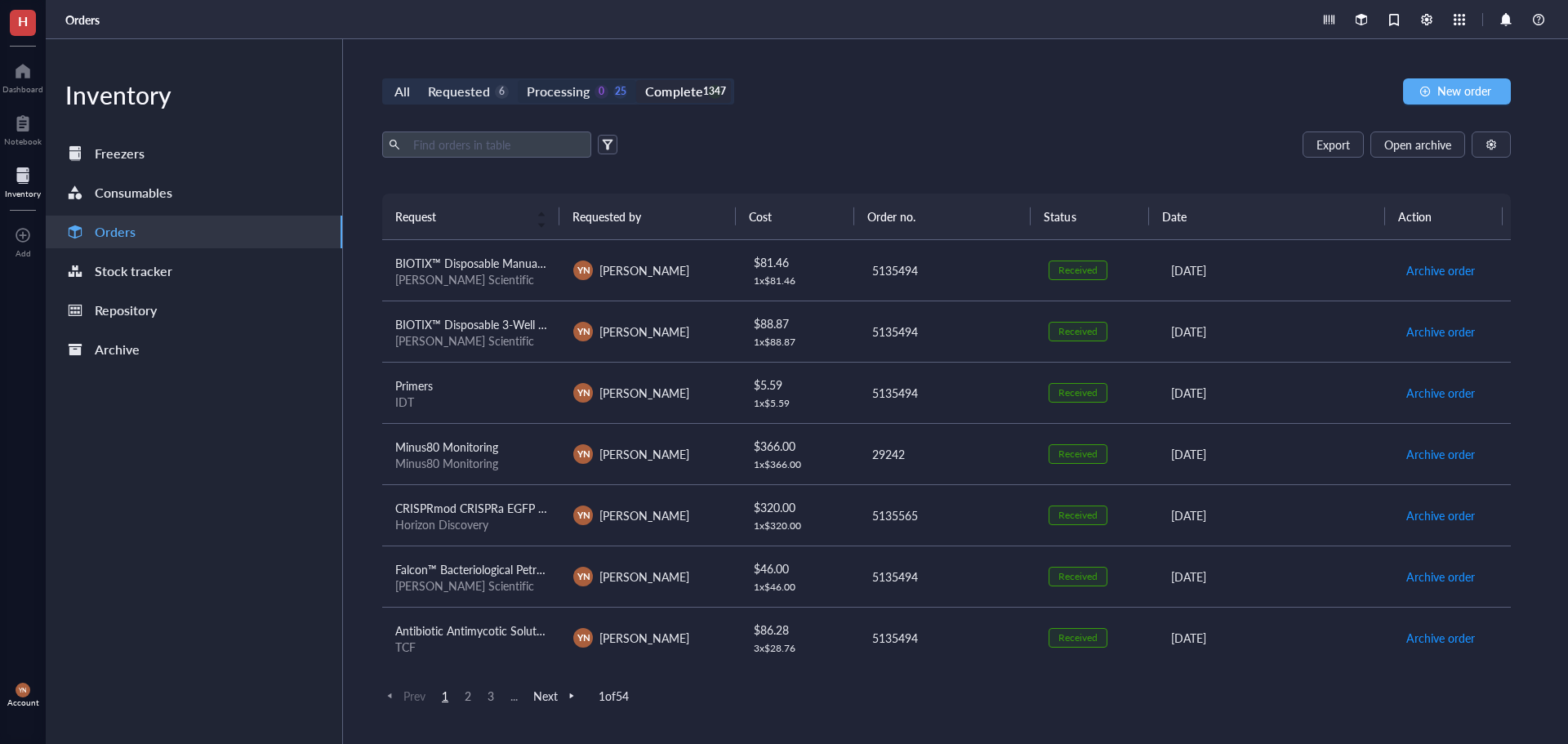
click at [562, 84] on div "Processing" at bounding box center [557, 92] width 63 height 23
click at [518, 80] on input "Processing 0 25" at bounding box center [518, 80] width 0 height 0
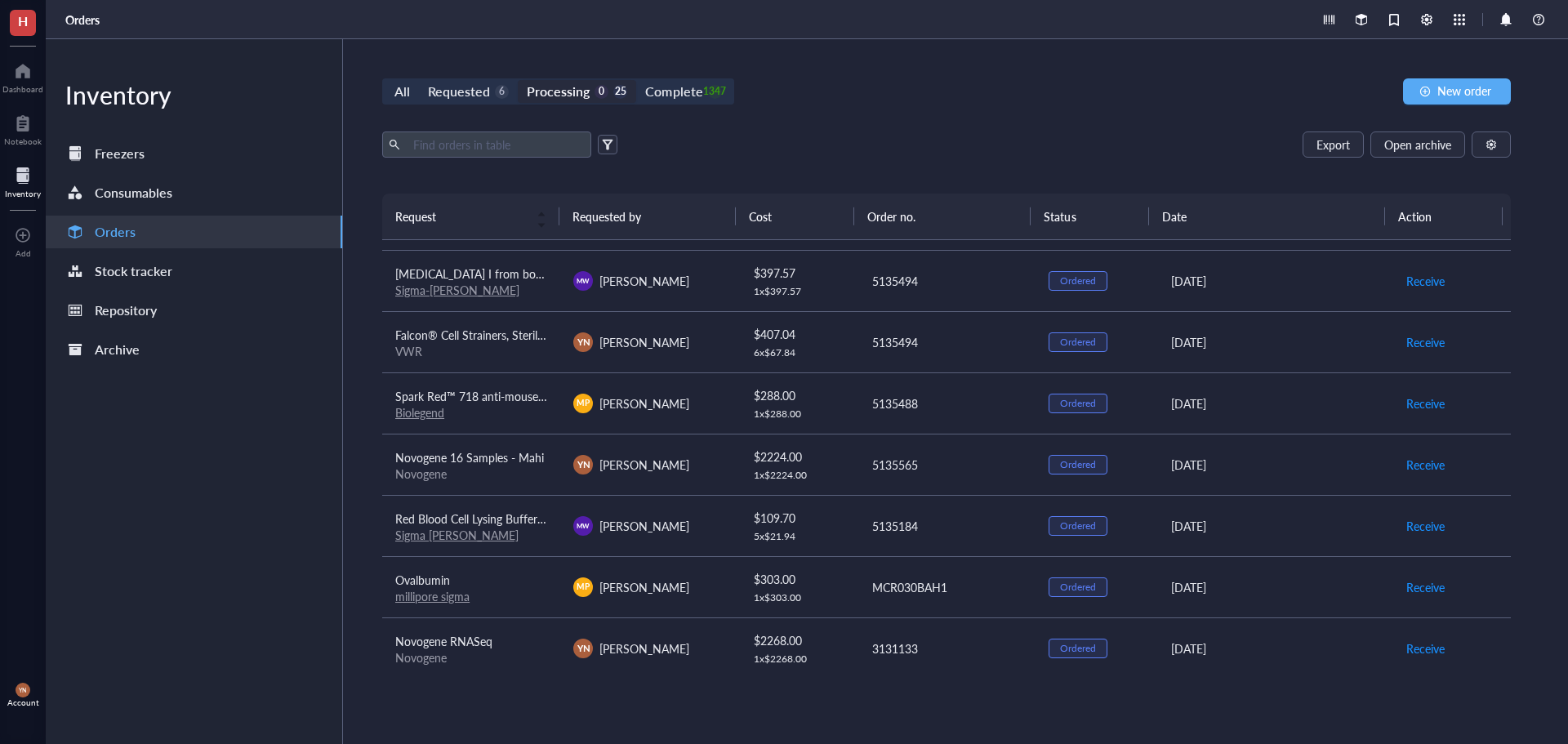
scroll to position [941, 0]
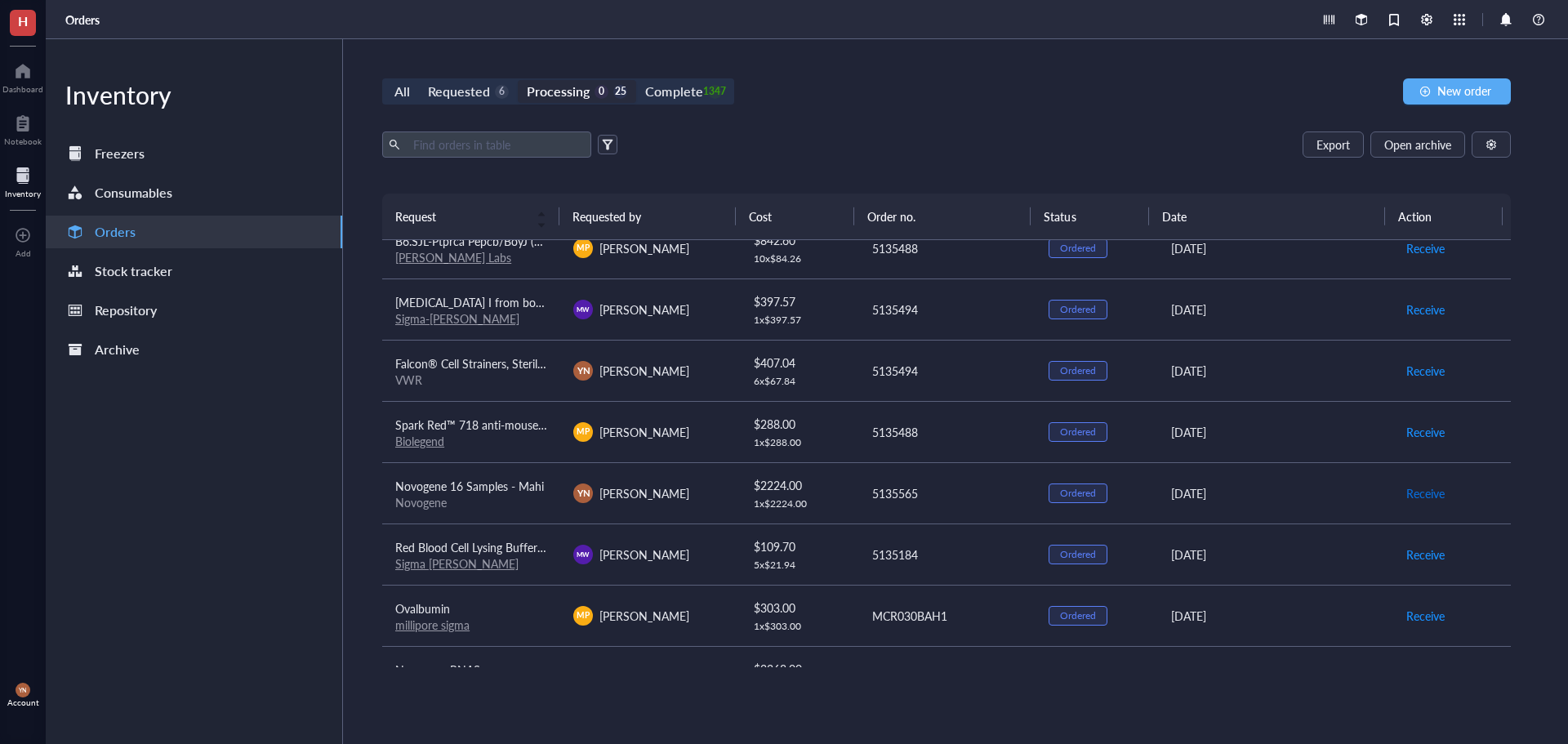
click at [1406, 490] on span "Receive" at bounding box center [1425, 493] width 38 height 18
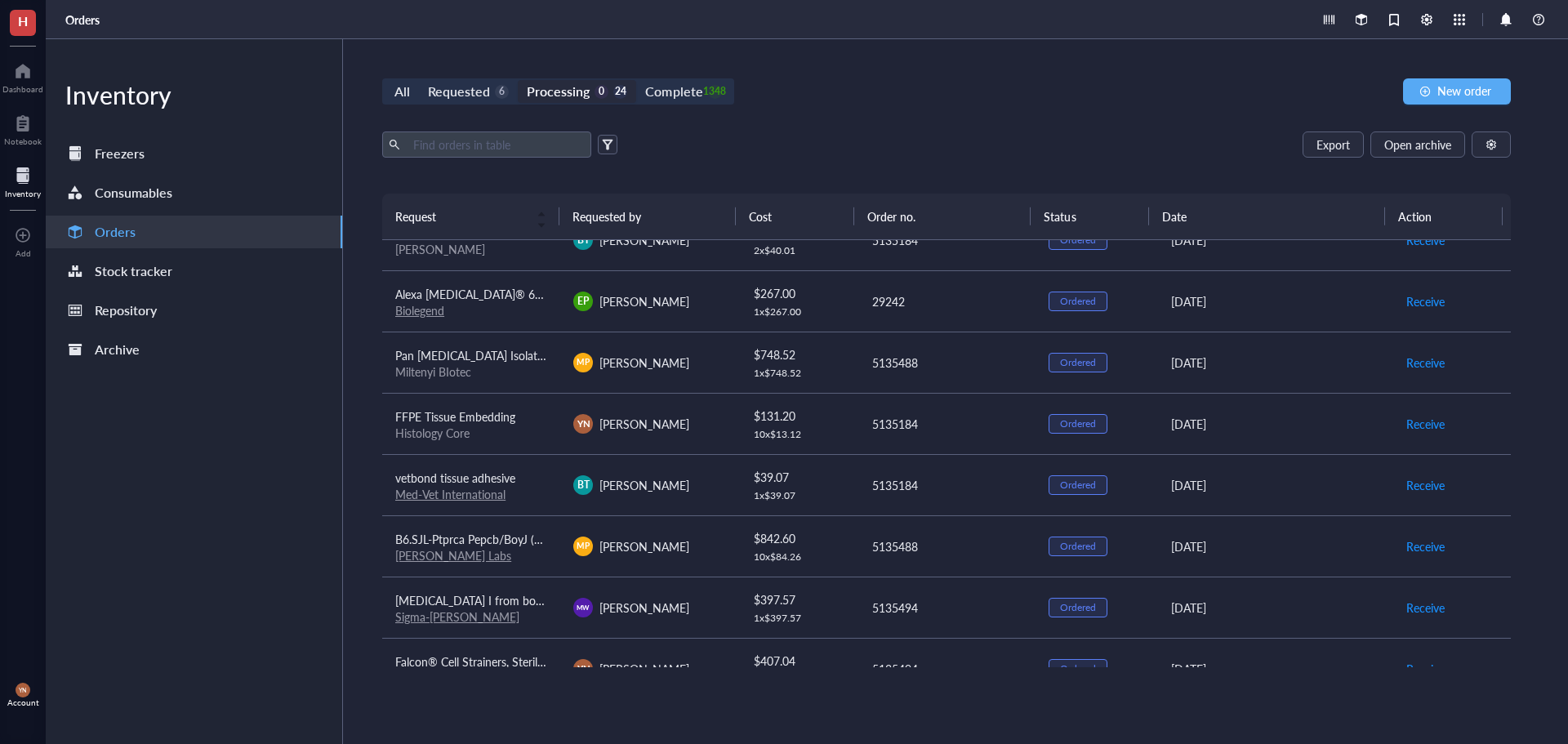
scroll to position [614, 0]
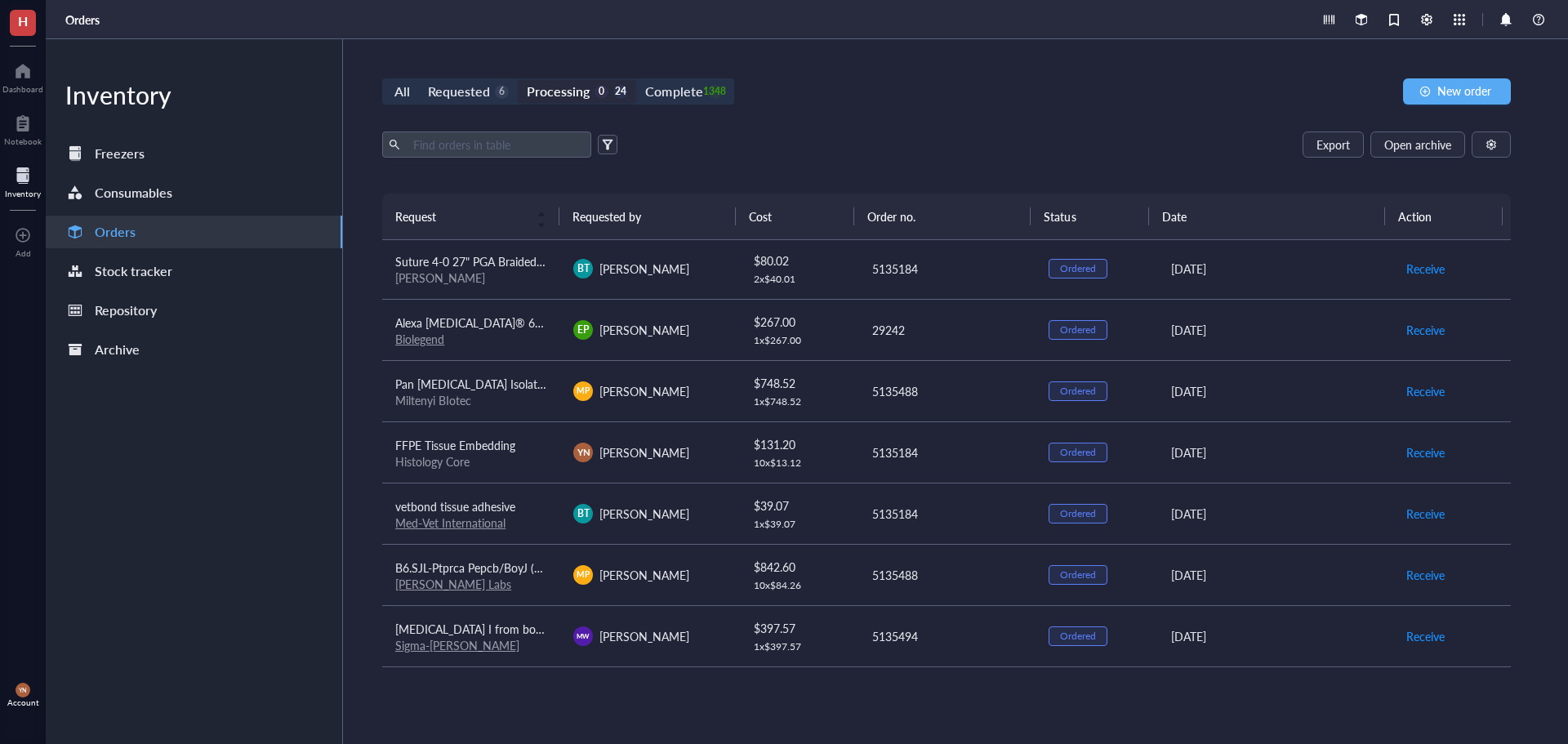
click at [747, 156] on div "Export Open archive" at bounding box center [947, 145] width 1129 height 27
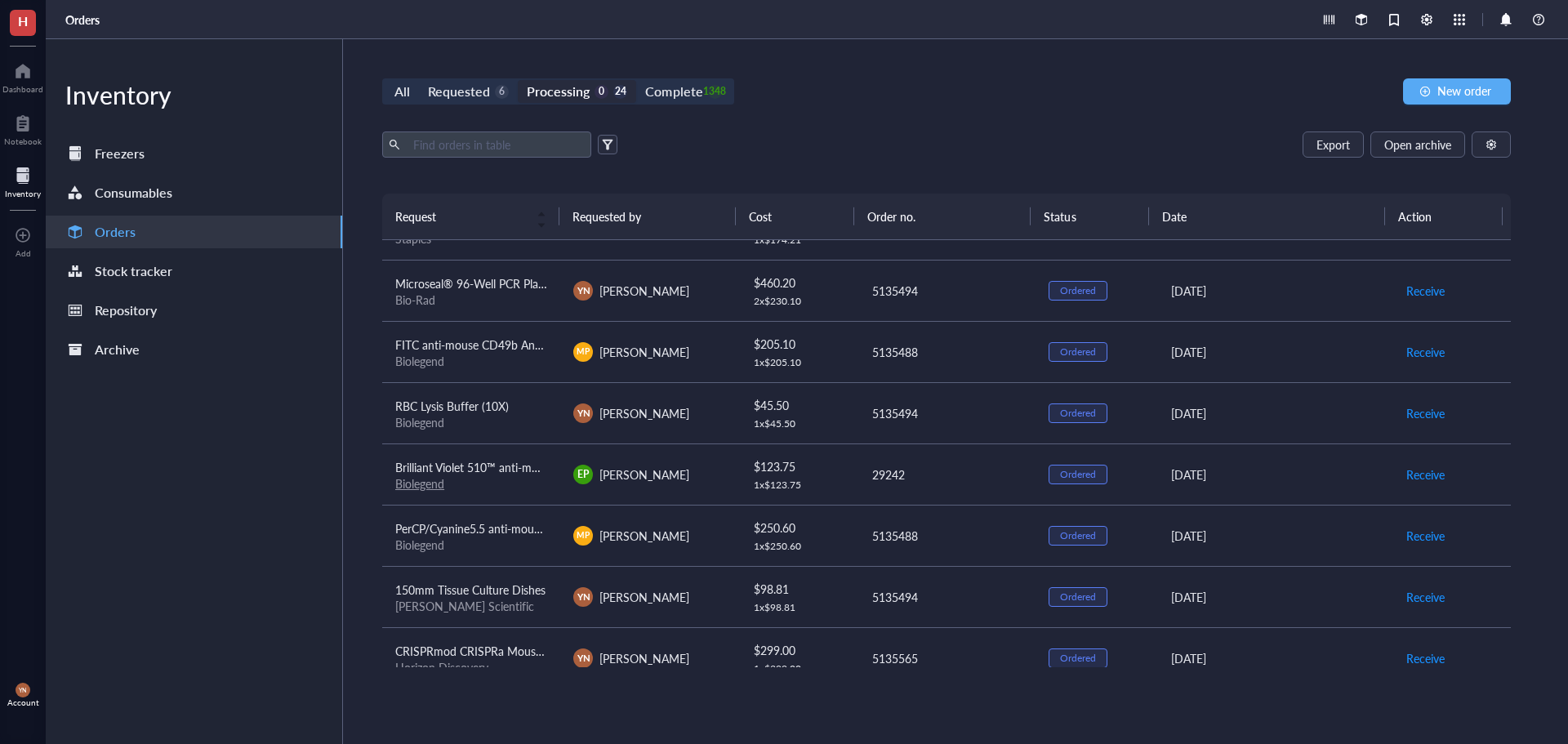
scroll to position [0, 0]
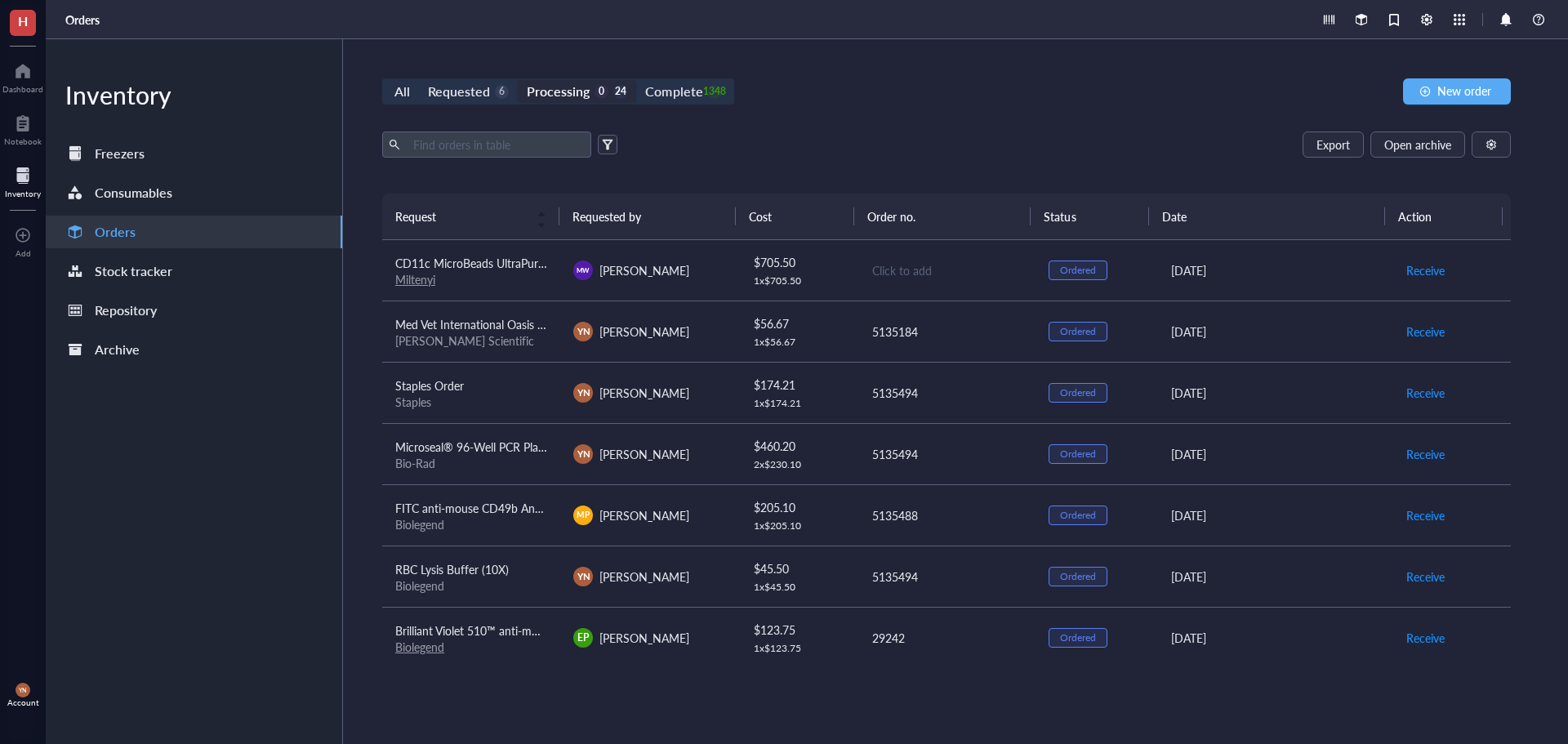
click at [498, 258] on span "CD11c MicroBeads UltraPure, mouse" at bounding box center [489, 262] width 188 height 16
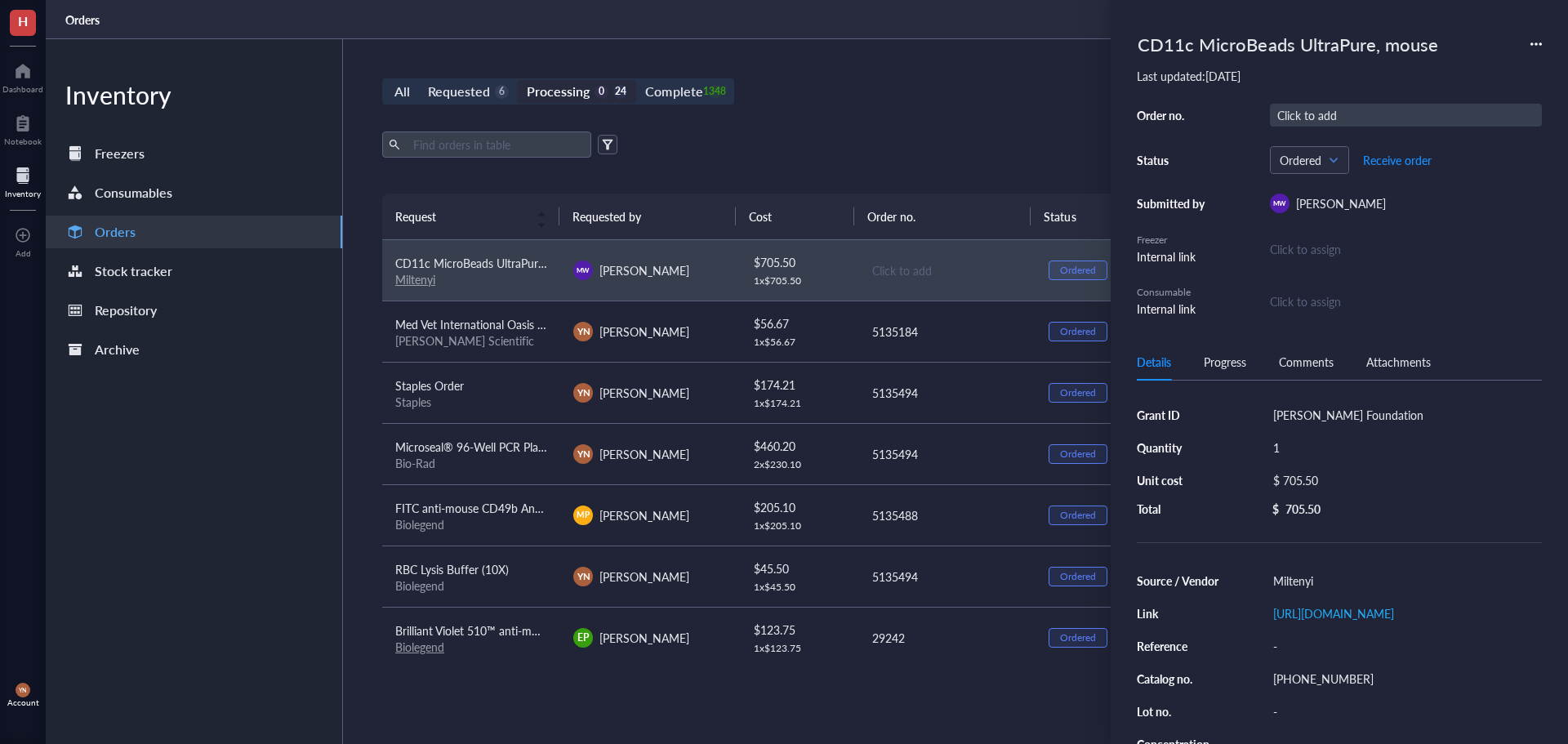
click at [1324, 111] on div "Click to add" at bounding box center [1406, 115] width 272 height 23
type input "5135565"
click at [860, 127] on div "All Requested 6 Processing 0 24 Complete 1348 New order Export Open archive Req…" at bounding box center [946, 391] width 1207 height 705
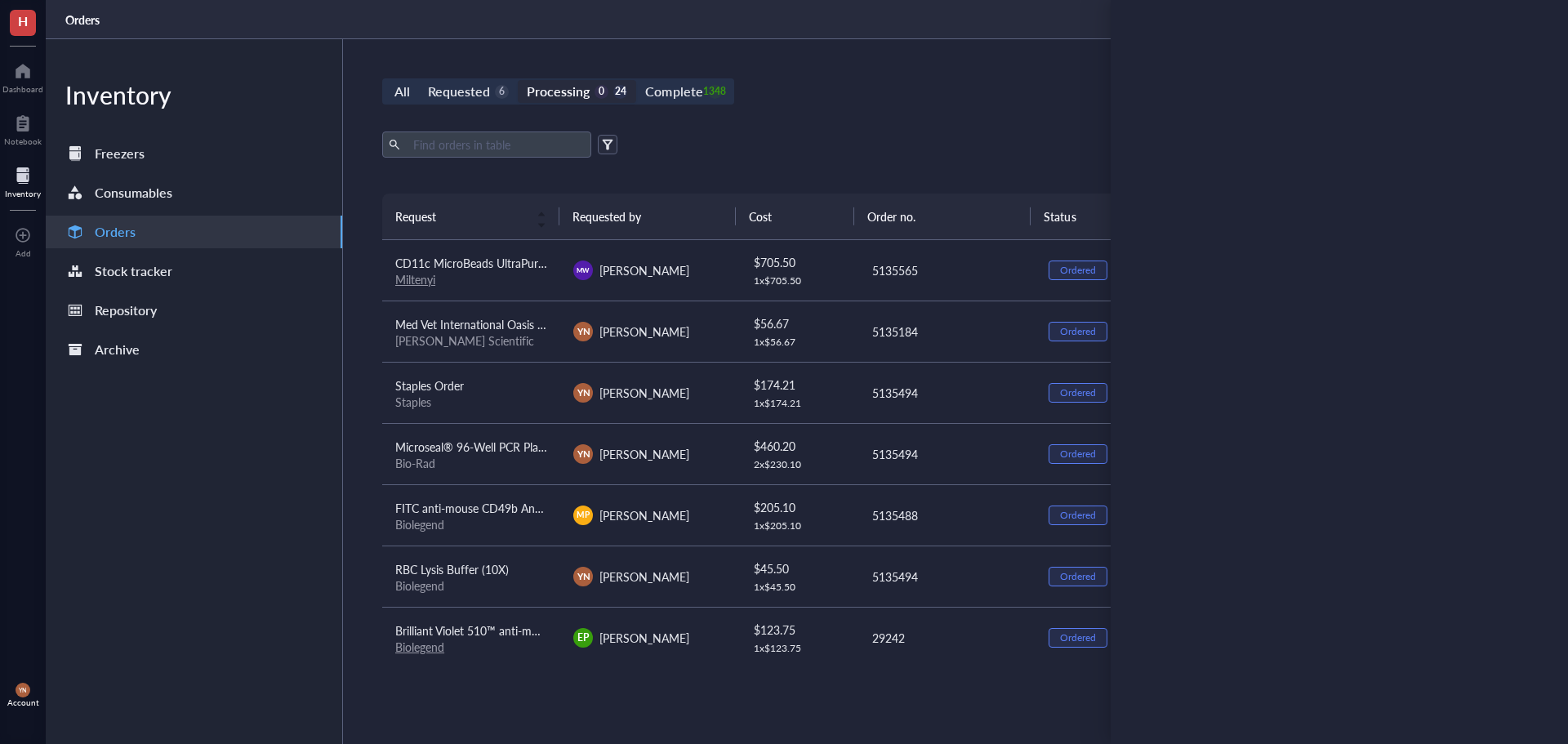
click at [906, 128] on div "All Requested 6 Processing 0 24 Complete 1348 New order Export Open archive Req…" at bounding box center [946, 391] width 1207 height 705
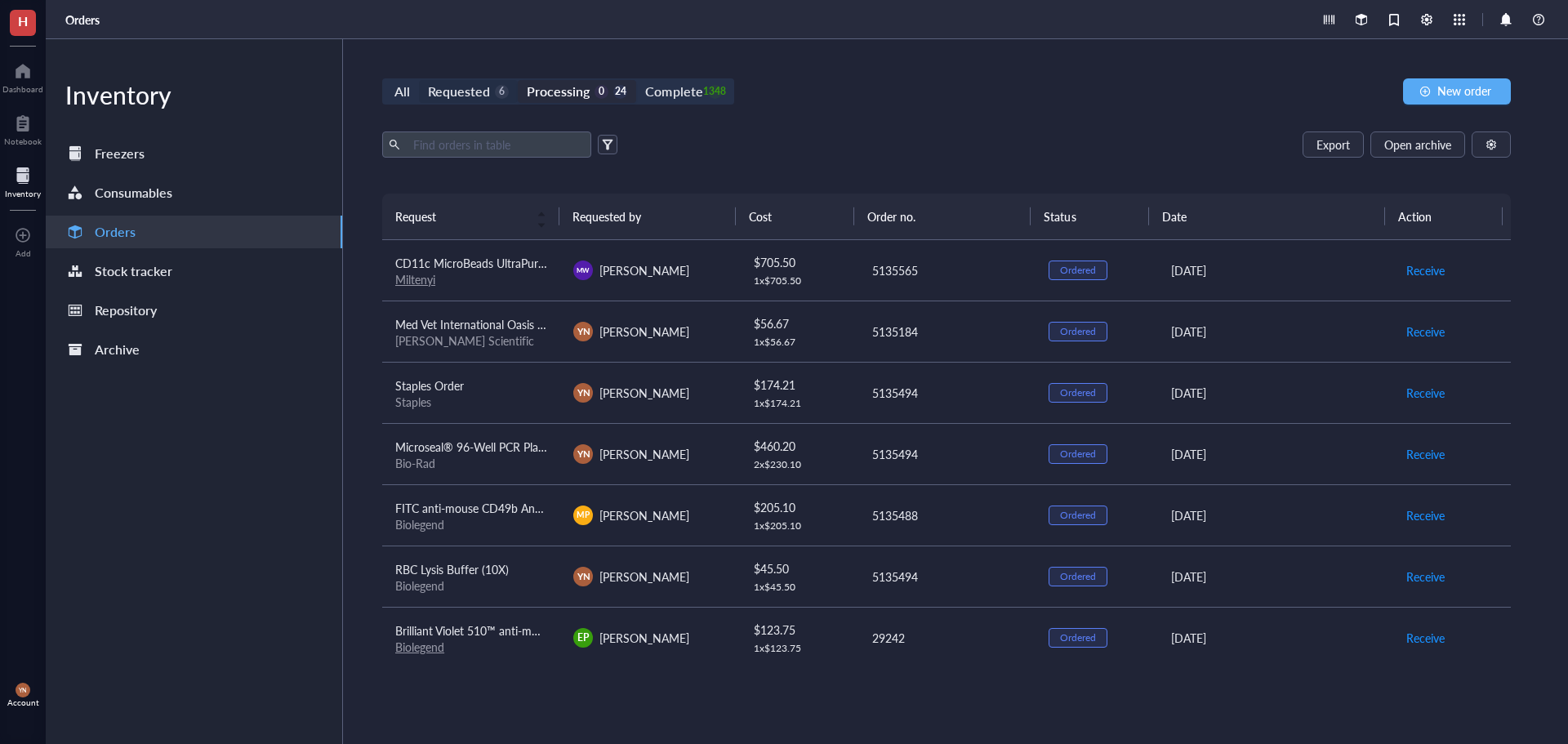
click at [449, 86] on div "Requested" at bounding box center [458, 92] width 62 height 23
click at [419, 80] on input "Requested 6" at bounding box center [419, 80] width 0 height 0
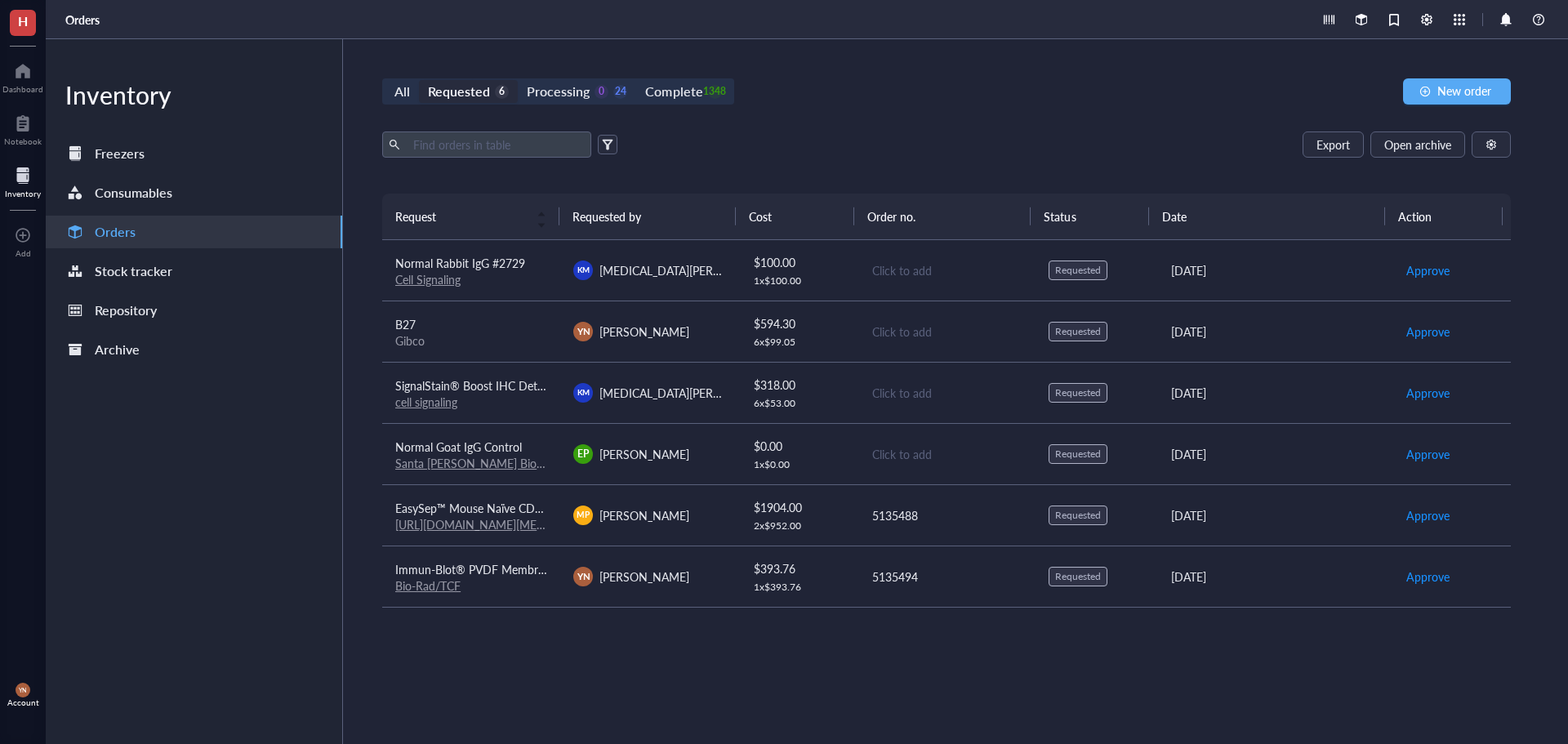
click at [917, 156] on div "Export Open archive" at bounding box center [947, 145] width 1129 height 27
click at [582, 101] on div "Processing" at bounding box center [557, 92] width 63 height 23
click at [518, 80] on input "Processing 0 24" at bounding box center [518, 80] width 0 height 0
